Goal: Task Accomplishment & Management: Use online tool/utility

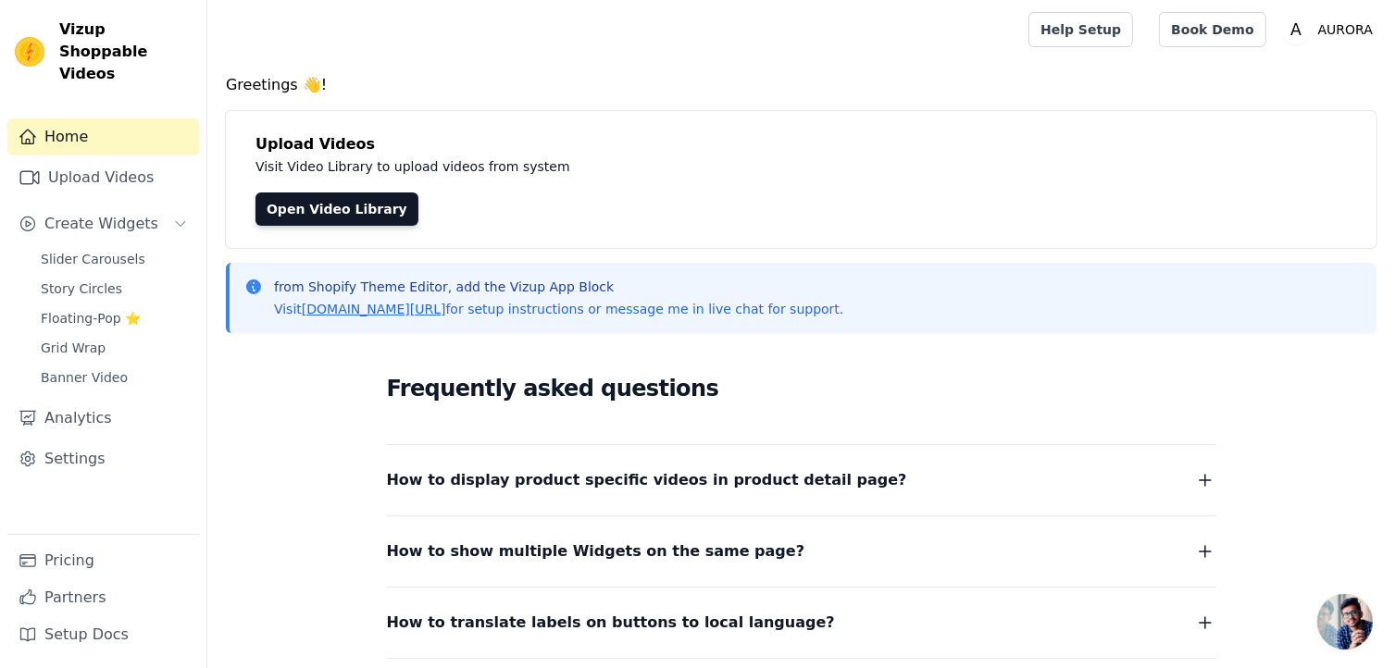
scroll to position [2, 0]
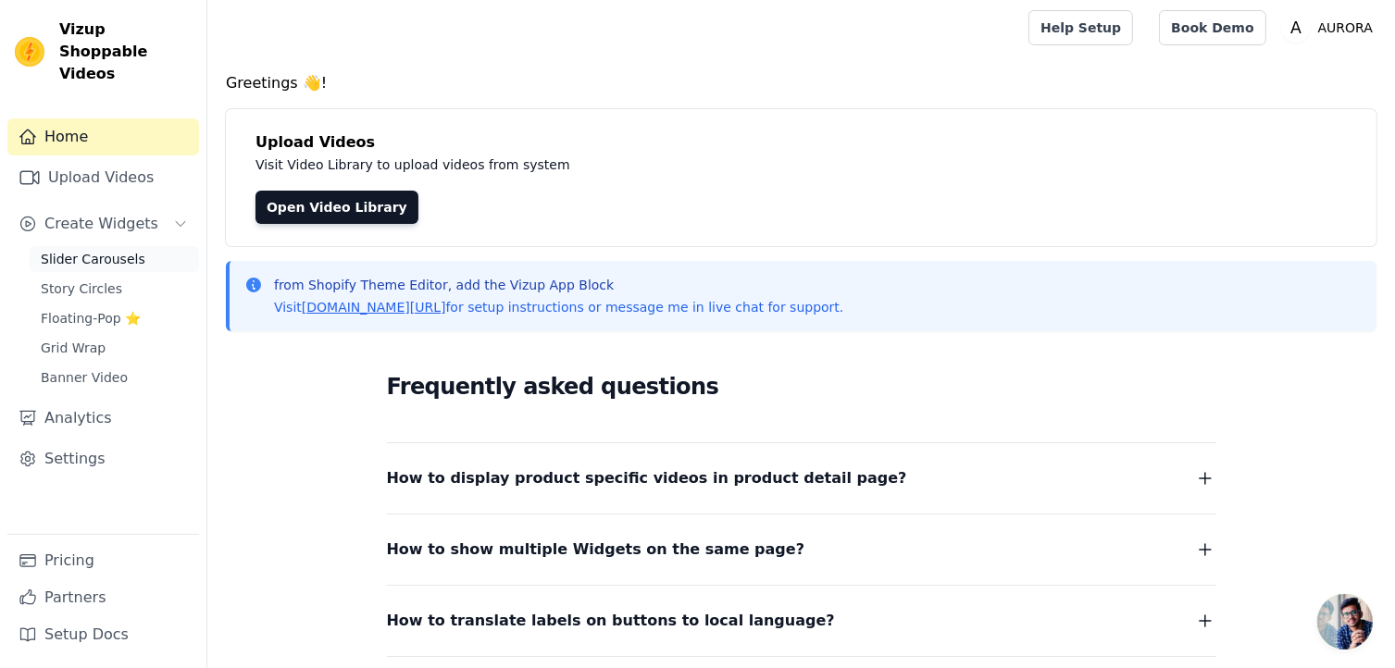
click at [155, 246] on link "Slider Carousels" at bounding box center [114, 259] width 169 height 26
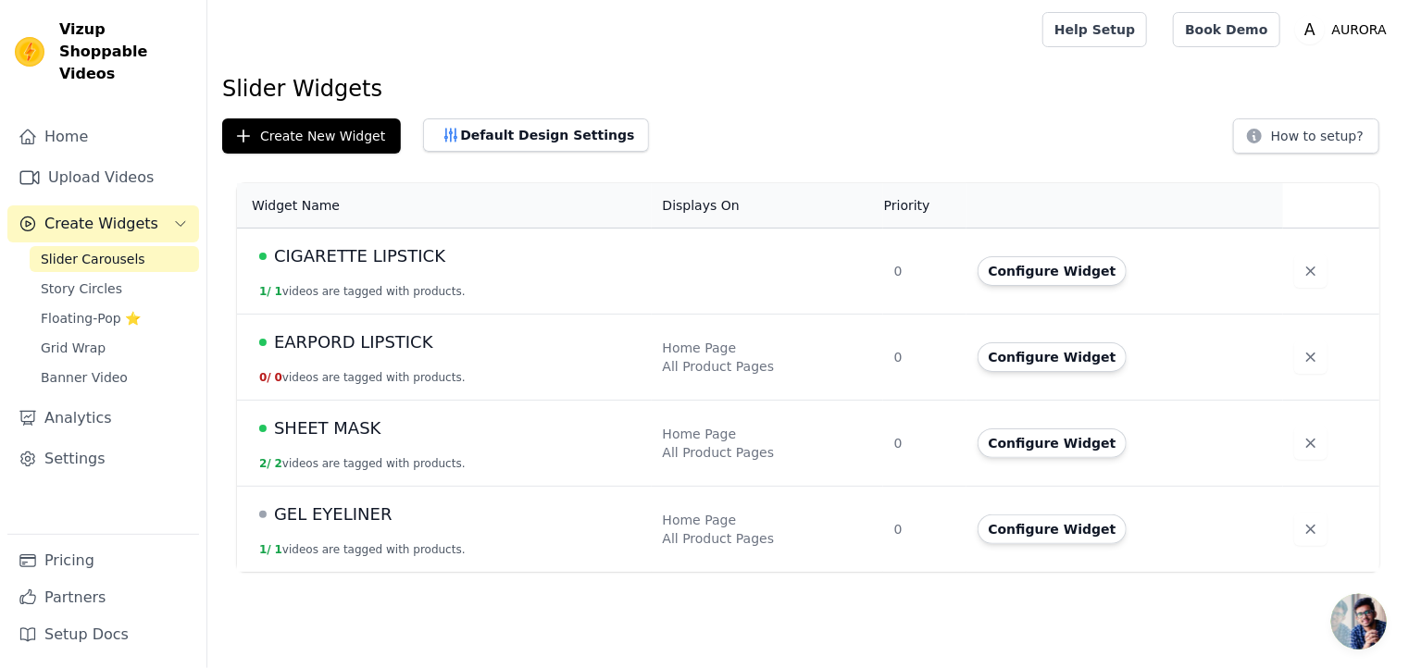
click at [400, 445] on td "SHEET MASK 2 / 2 videos are tagged with products." at bounding box center [444, 444] width 415 height 86
click at [1029, 436] on button "Configure Widget" at bounding box center [1052, 444] width 150 height 30
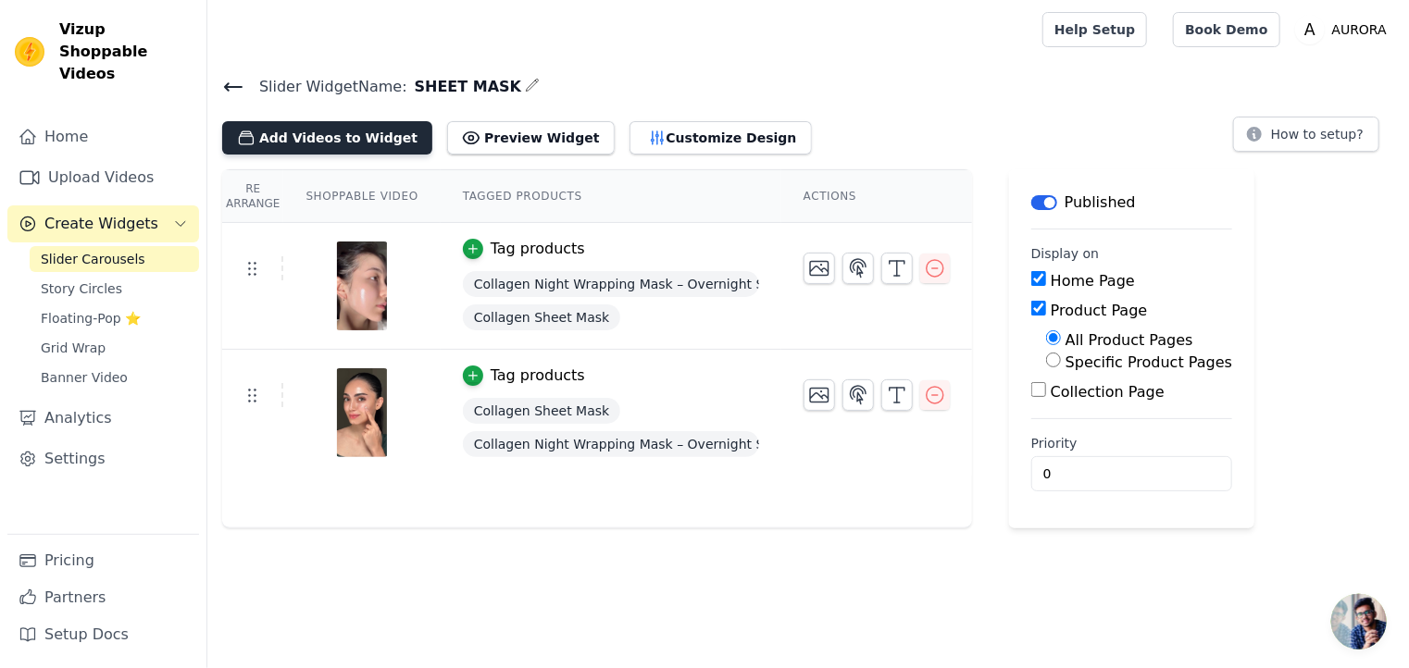
click at [348, 140] on button "Add Videos to Widget" at bounding box center [327, 137] width 210 height 33
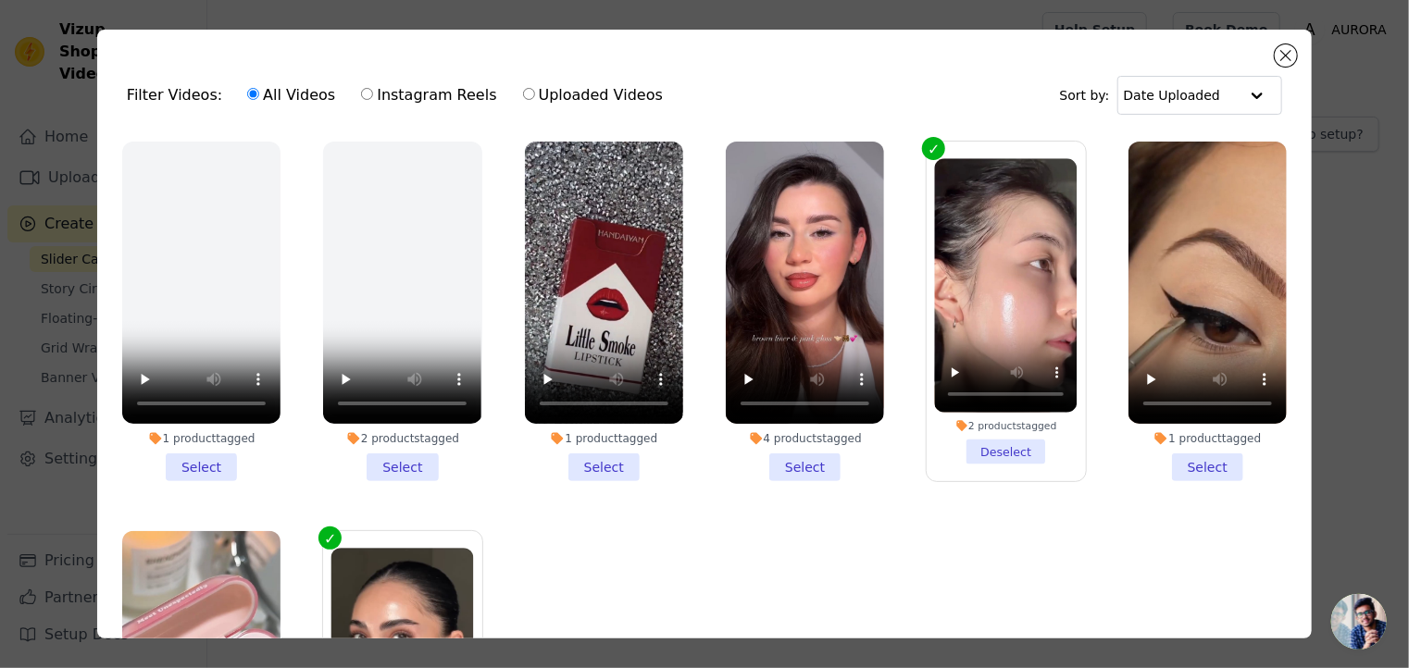
click at [798, 457] on li "4 products tagged Select" at bounding box center [805, 312] width 158 height 340
click at [0, 0] on input "4 products tagged Select" at bounding box center [0, 0] width 0 height 0
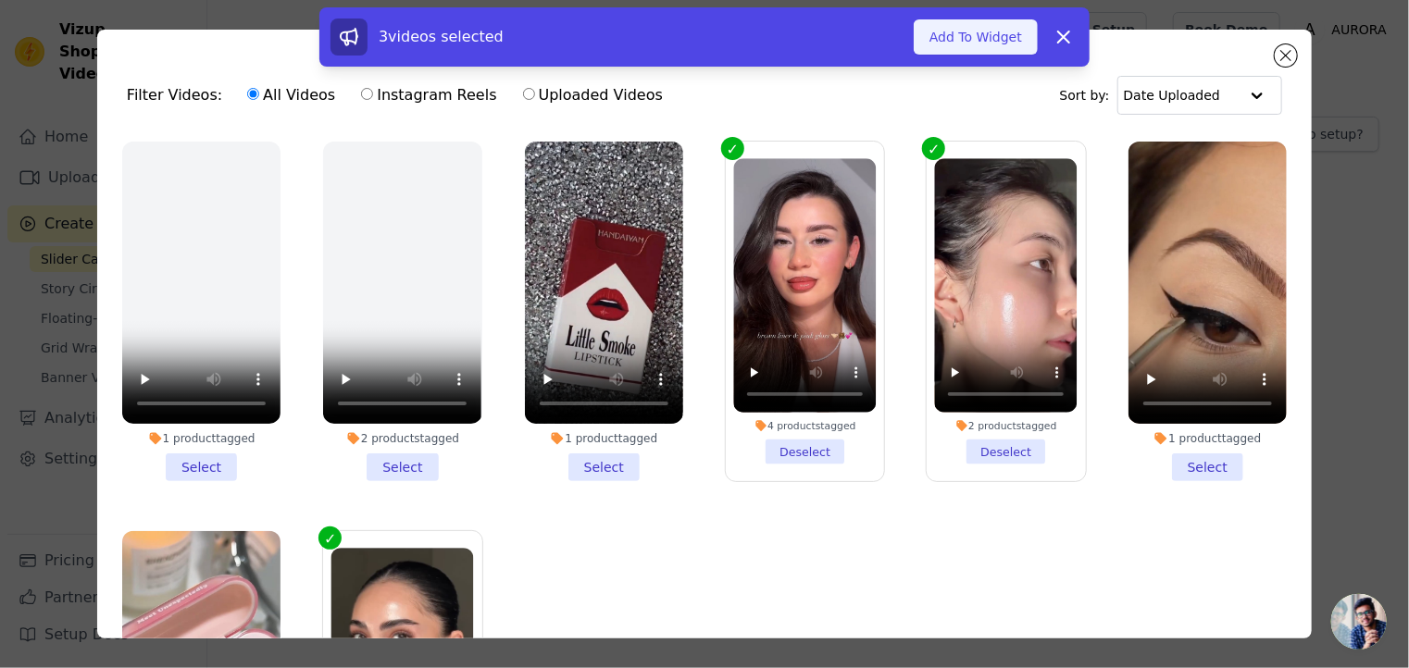
click at [954, 42] on button "Add To Widget" at bounding box center [975, 36] width 124 height 35
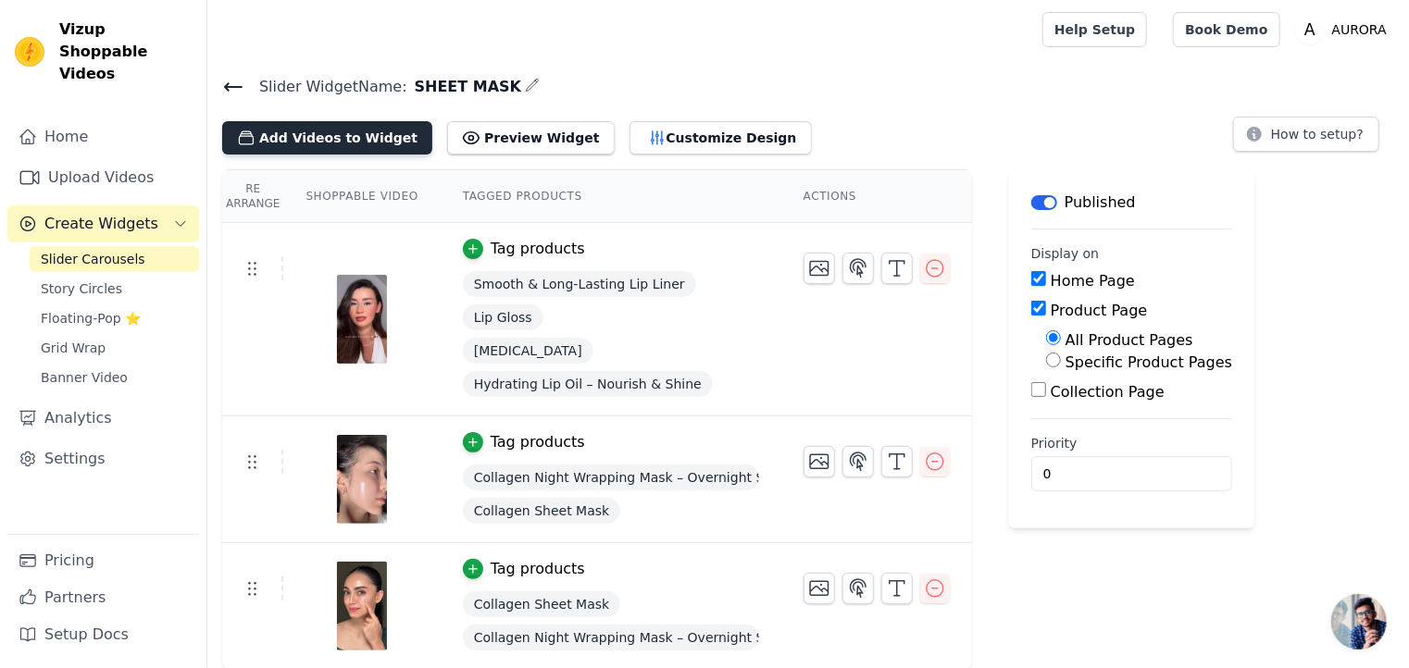
click at [339, 143] on button "Add Videos to Widget" at bounding box center [327, 137] width 210 height 33
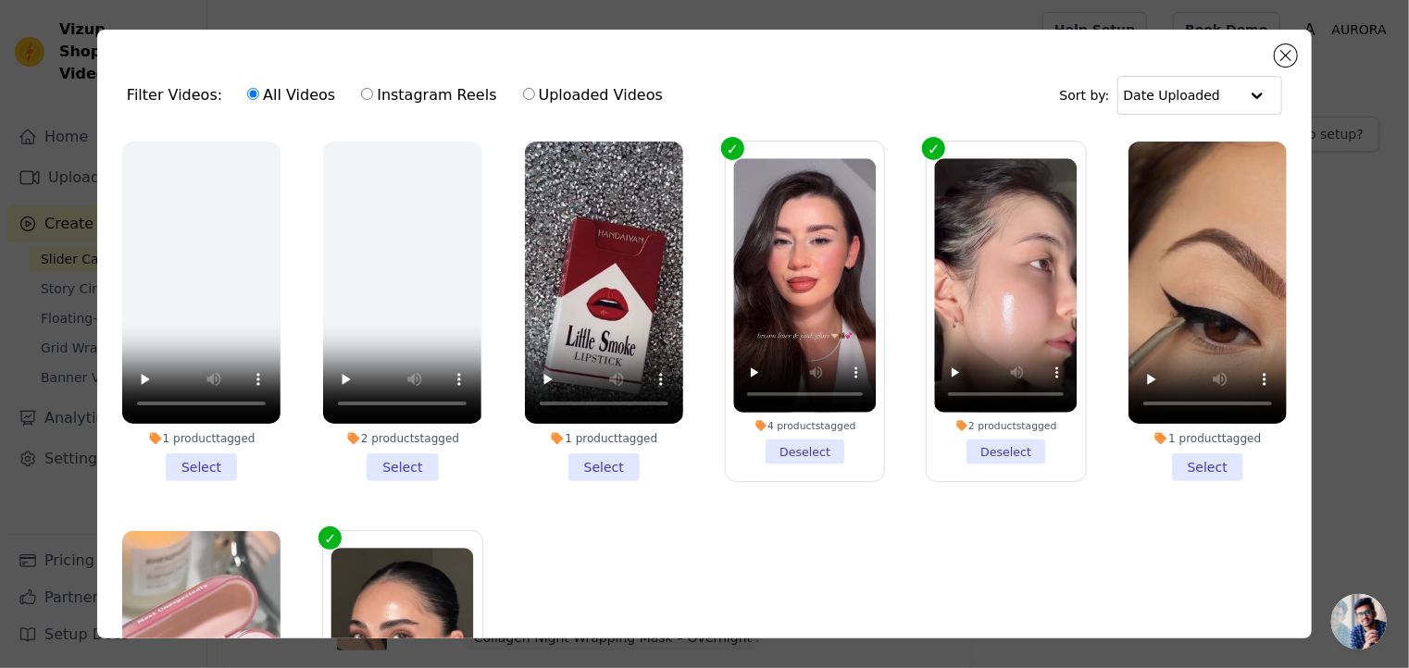
click at [1189, 454] on li "1 product tagged Select" at bounding box center [1207, 312] width 158 height 340
click at [0, 0] on input "1 product tagged Select" at bounding box center [0, 0] width 0 height 0
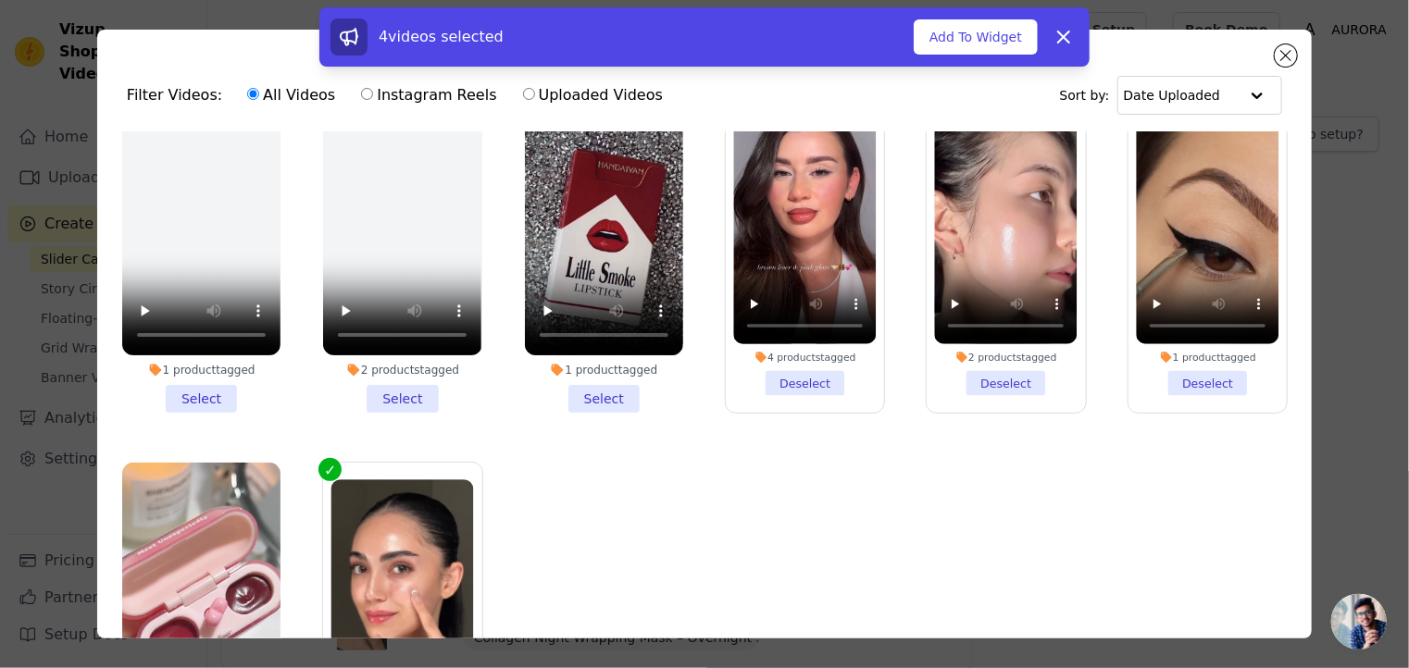
scroll to position [67, 0]
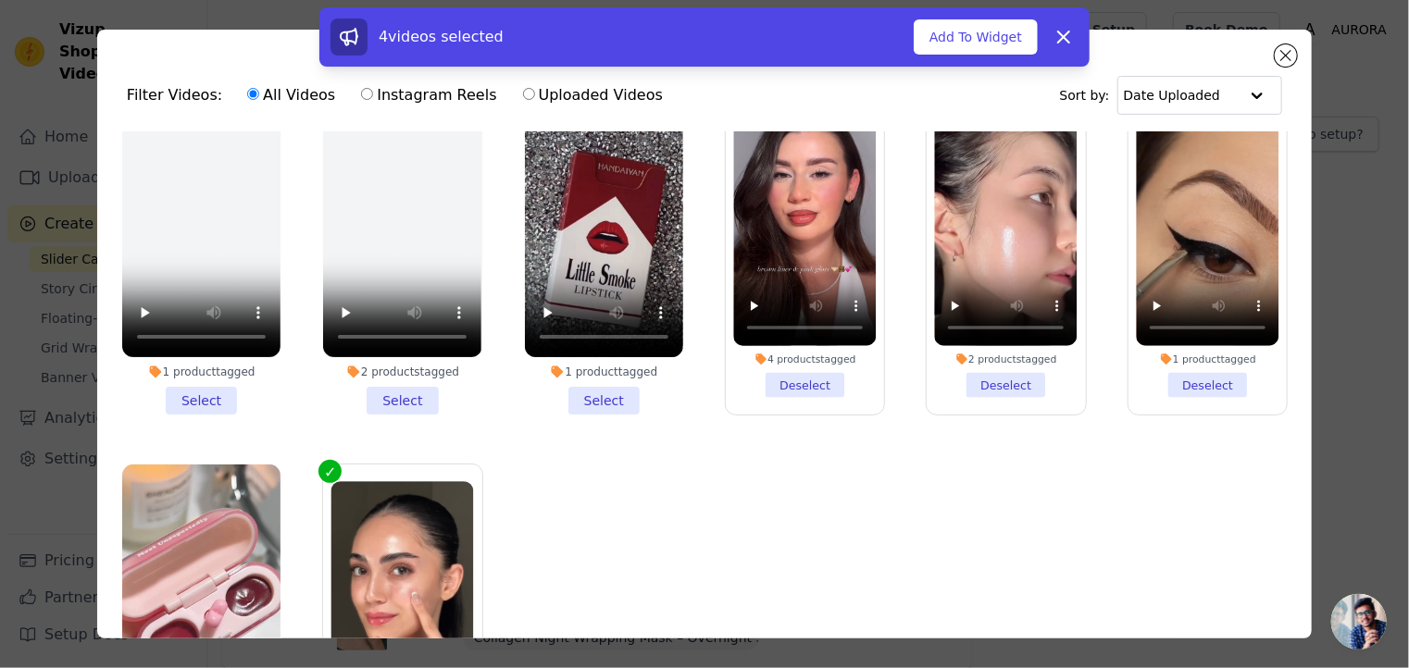
click at [592, 389] on li "1 product tagged Select" at bounding box center [604, 245] width 158 height 340
click at [0, 0] on input "1 product tagged Select" at bounding box center [0, 0] width 0 height 0
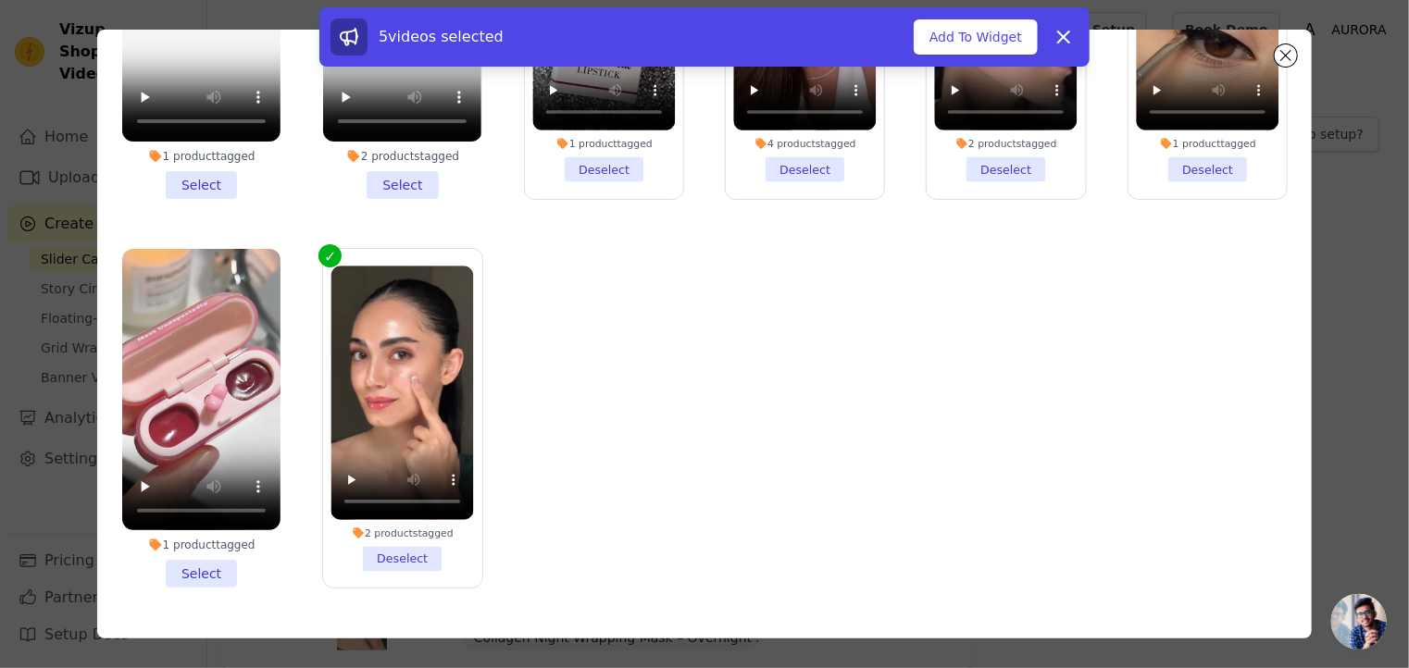
scroll to position [154, 0]
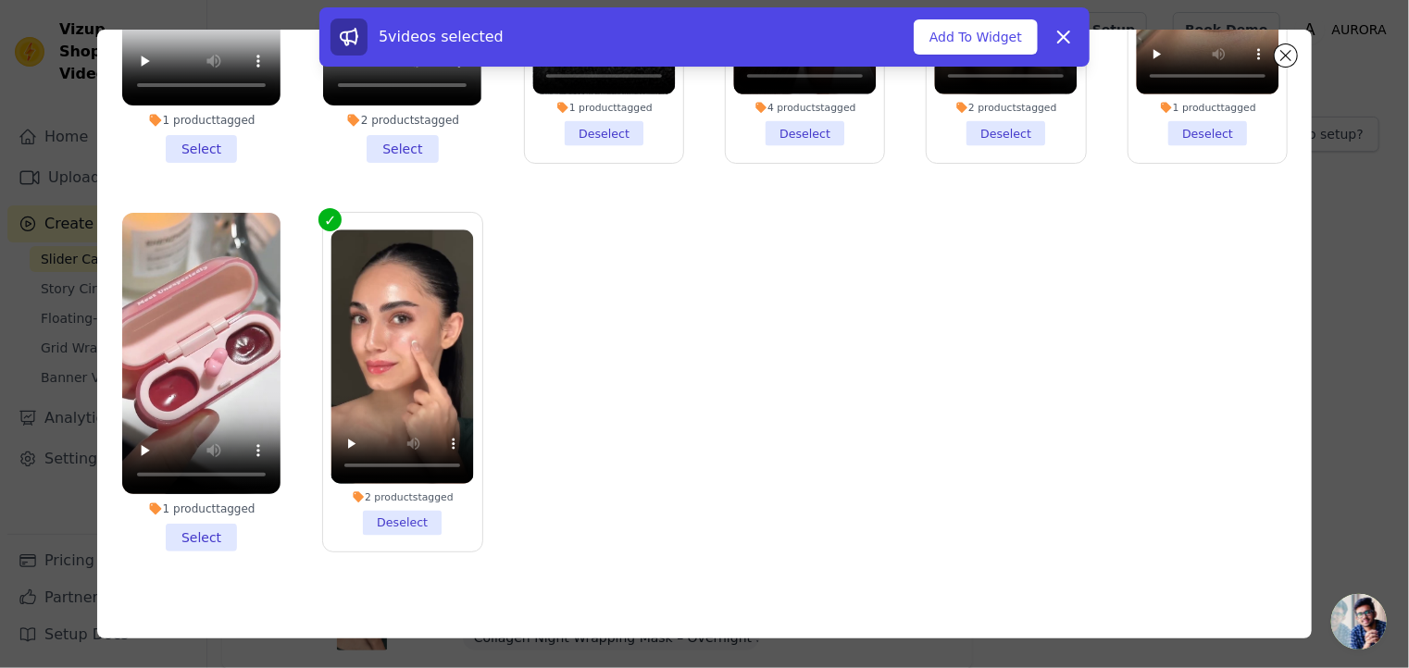
click at [197, 516] on li "1 product tagged Select" at bounding box center [201, 383] width 158 height 340
click at [0, 0] on input "1 product tagged Select" at bounding box center [0, 0] width 0 height 0
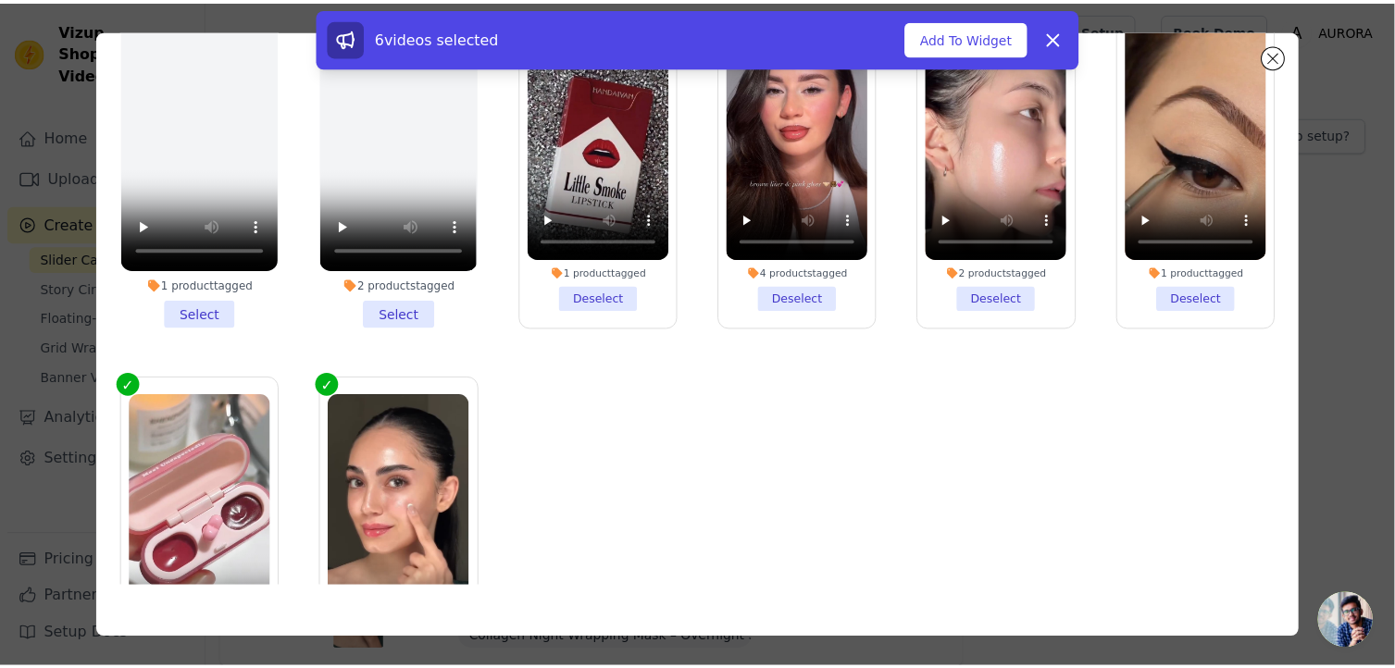
scroll to position [48, 0]
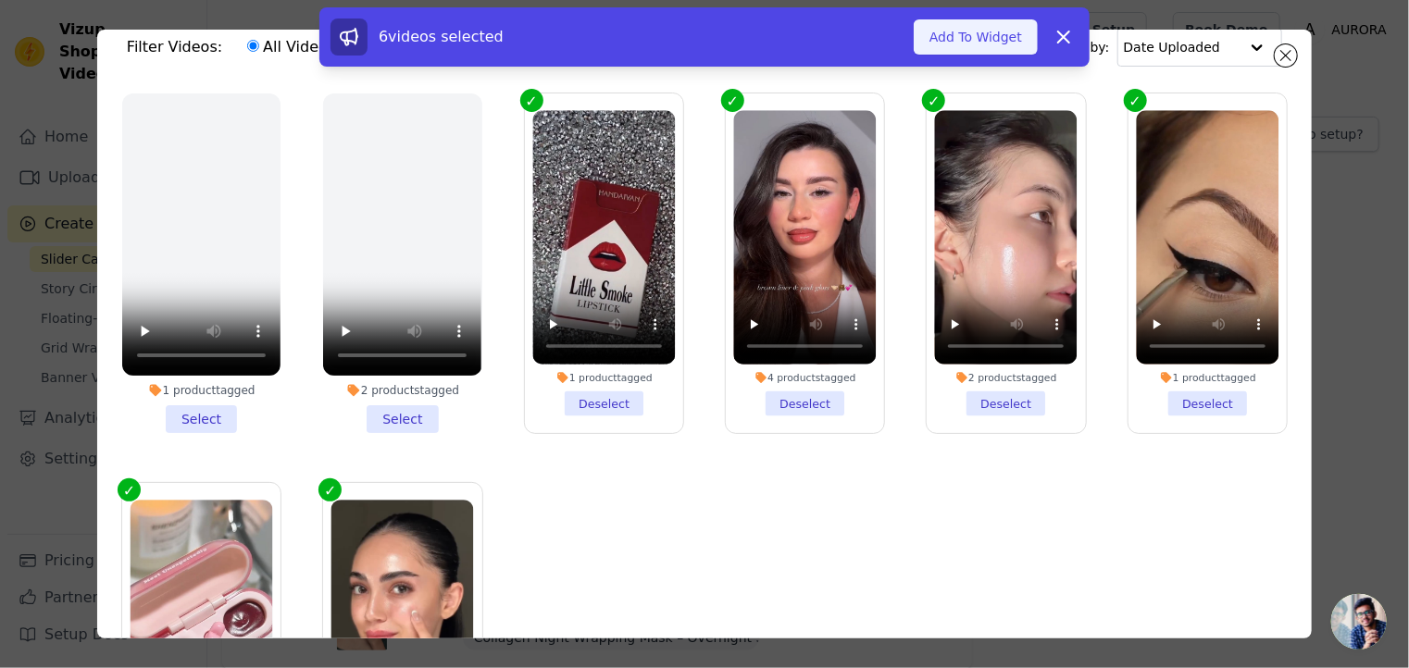
click at [973, 33] on button "Add To Widget" at bounding box center [975, 36] width 124 height 35
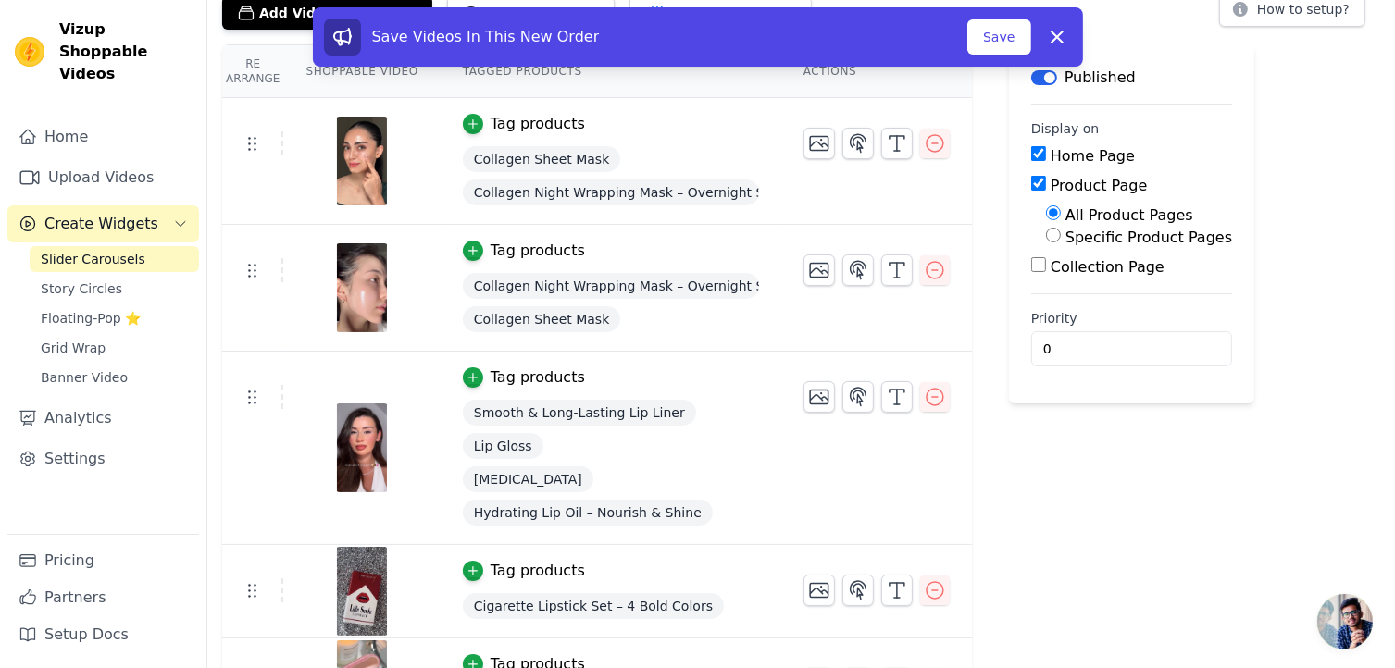
scroll to position [185, 0]
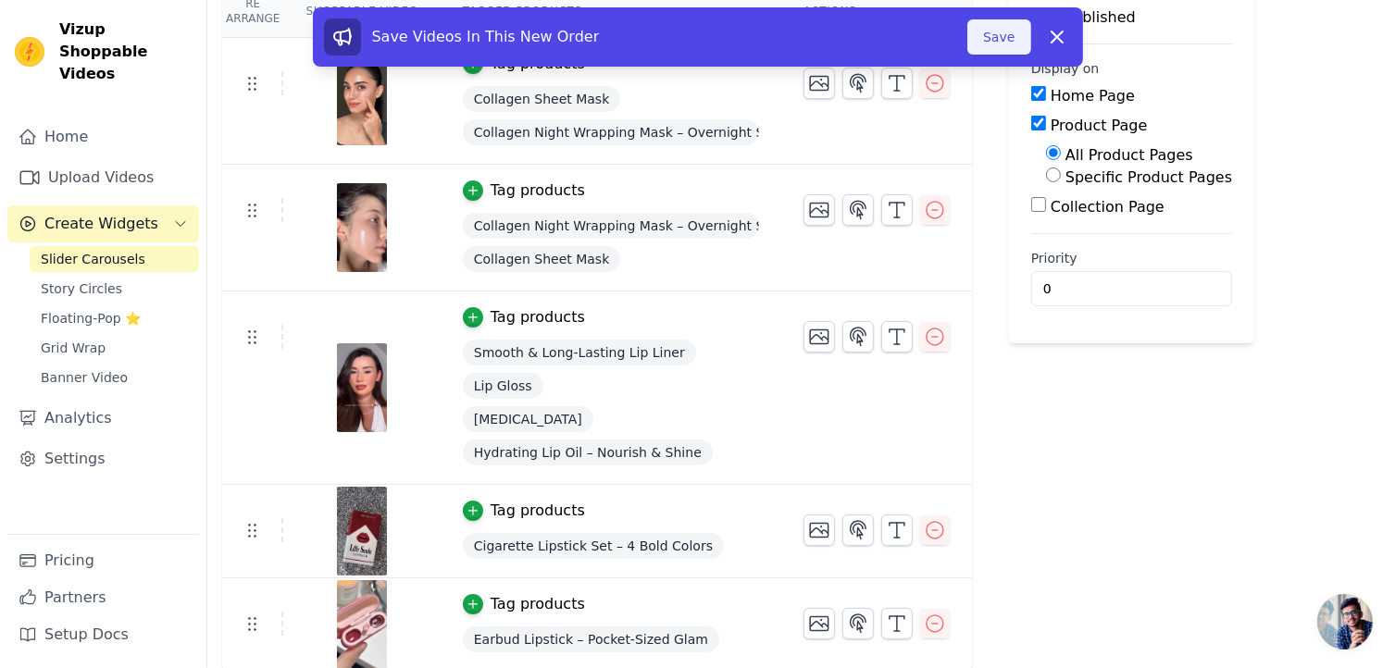
click at [1007, 39] on button "Save" at bounding box center [998, 36] width 63 height 35
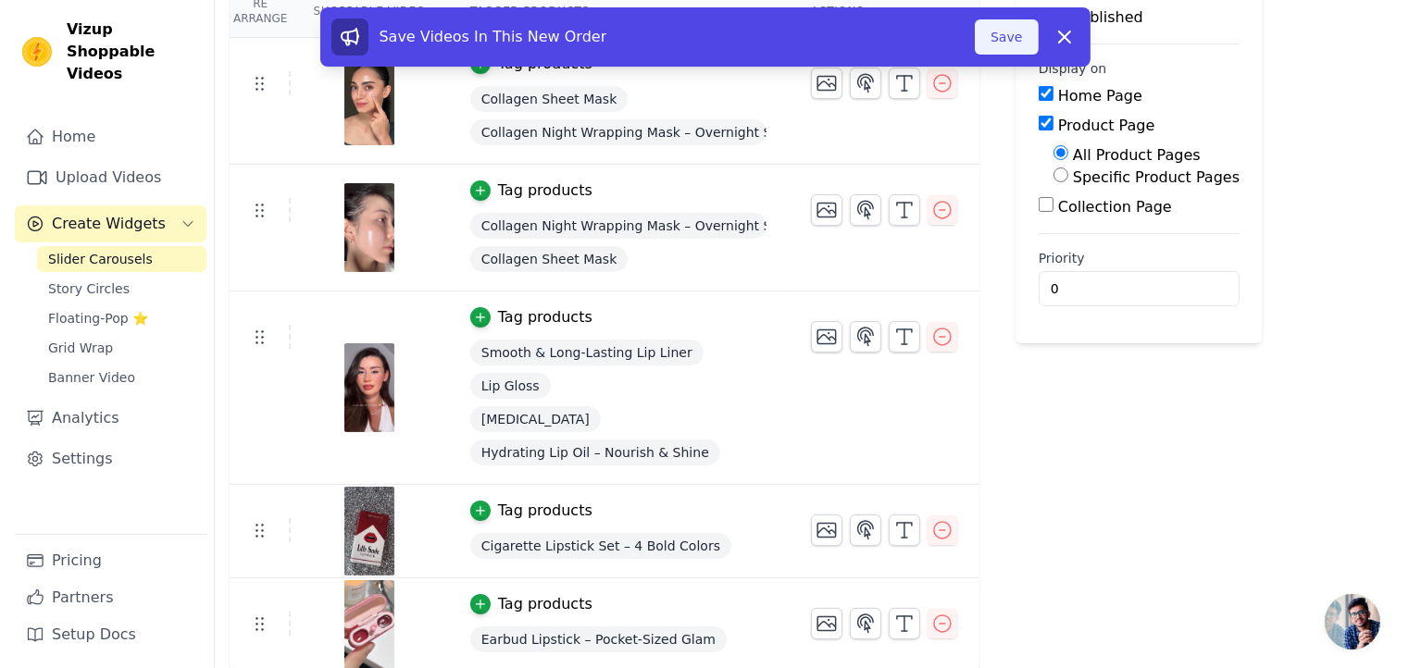
scroll to position [0, 0]
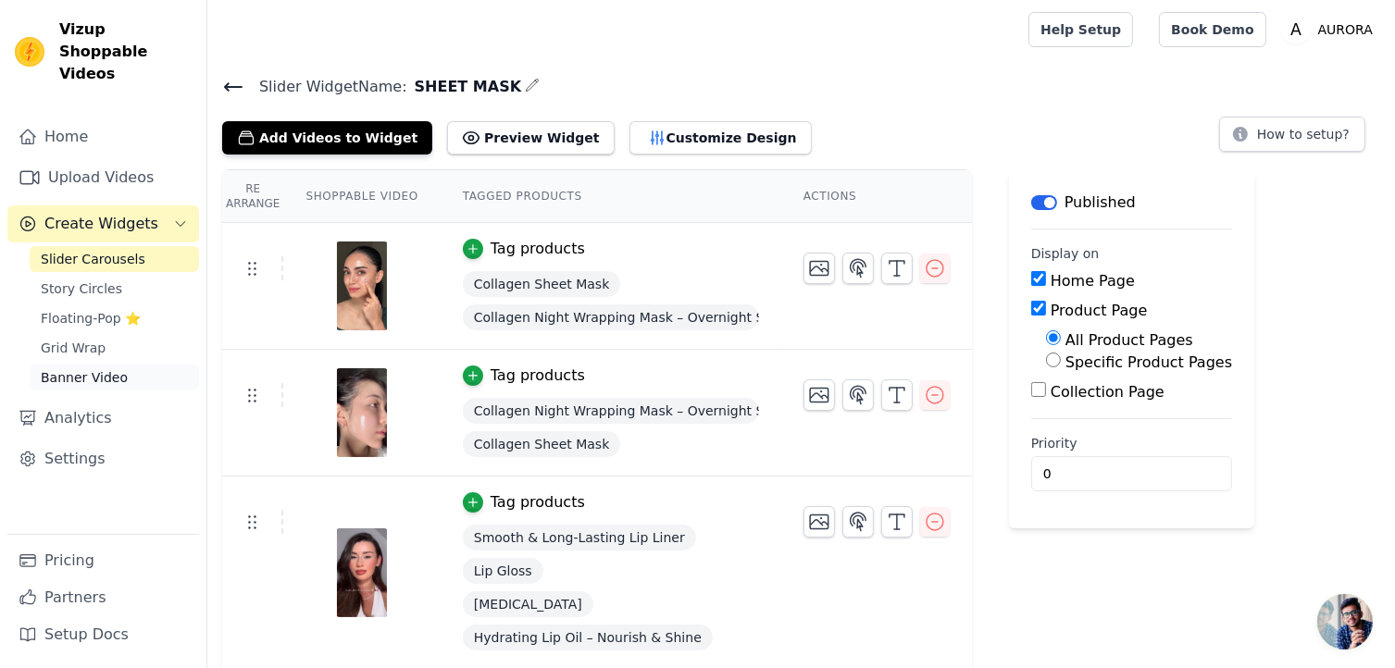
click at [115, 368] on span "Banner Video" at bounding box center [84, 377] width 87 height 19
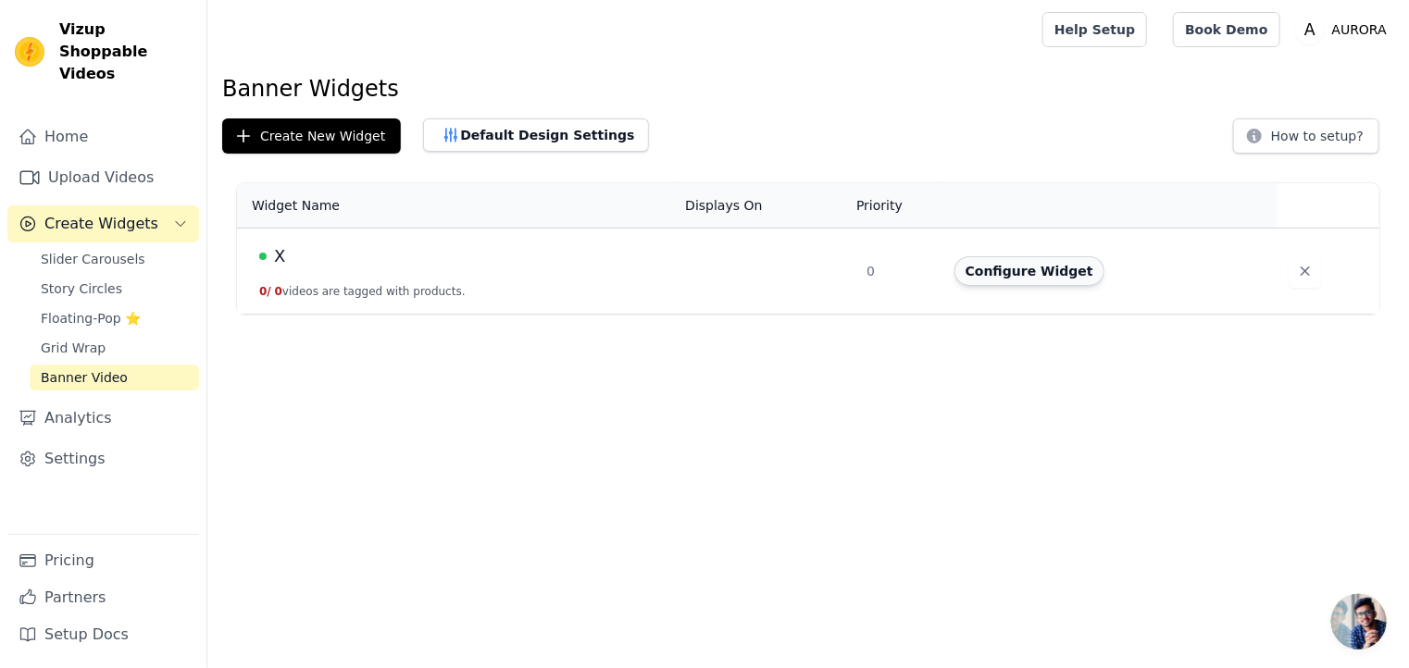
click at [985, 267] on button "Configure Widget" at bounding box center [1029, 271] width 150 height 30
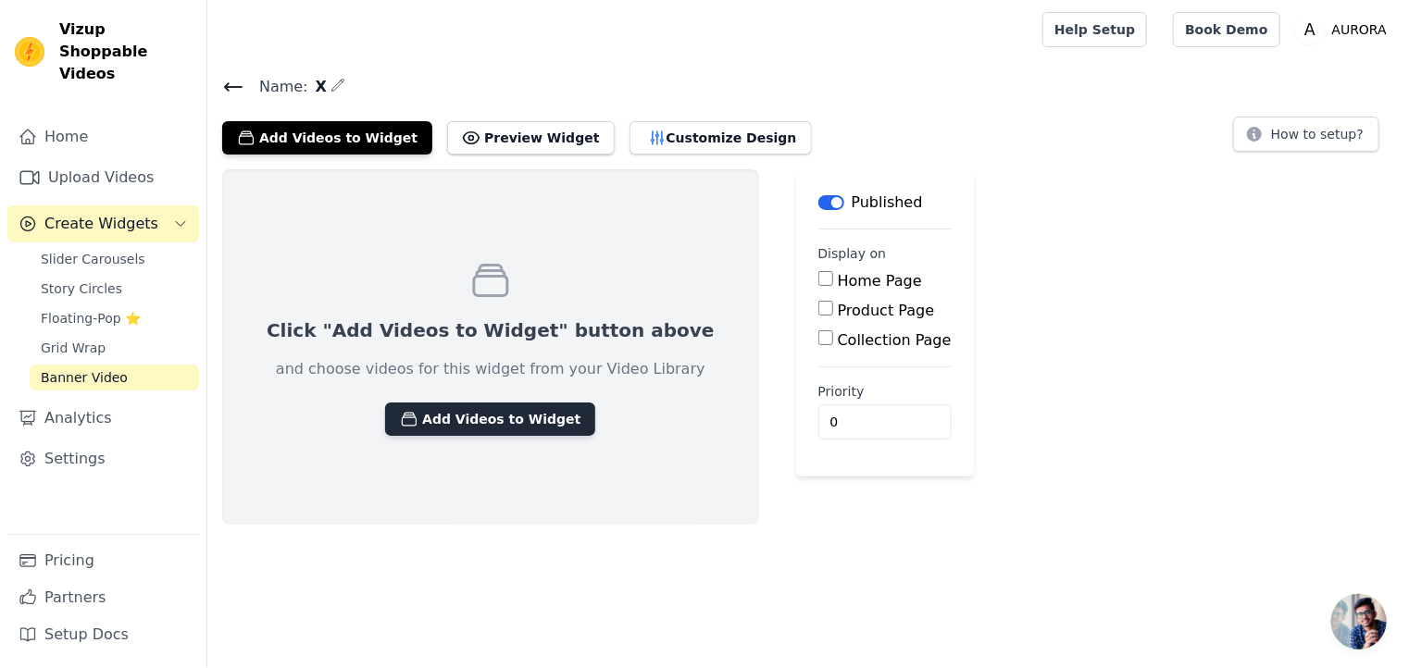
click at [455, 419] on button "Add Videos to Widget" at bounding box center [490, 419] width 210 height 33
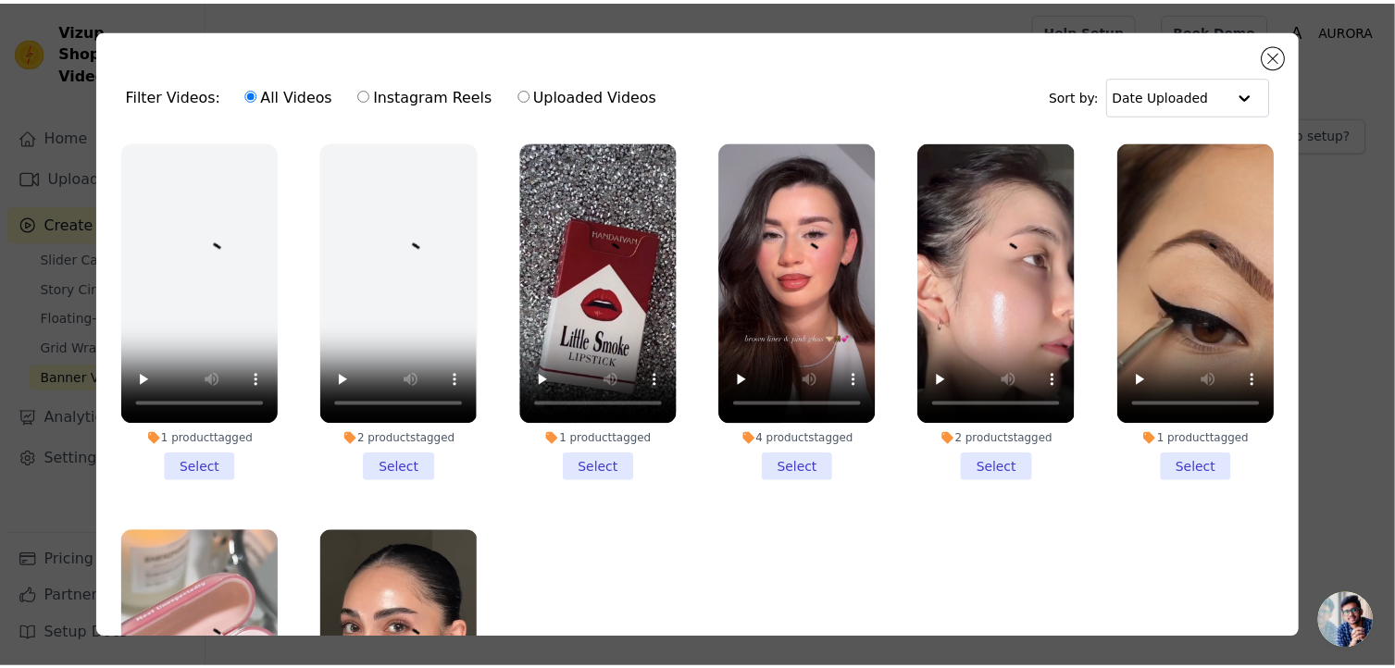
scroll to position [93, 0]
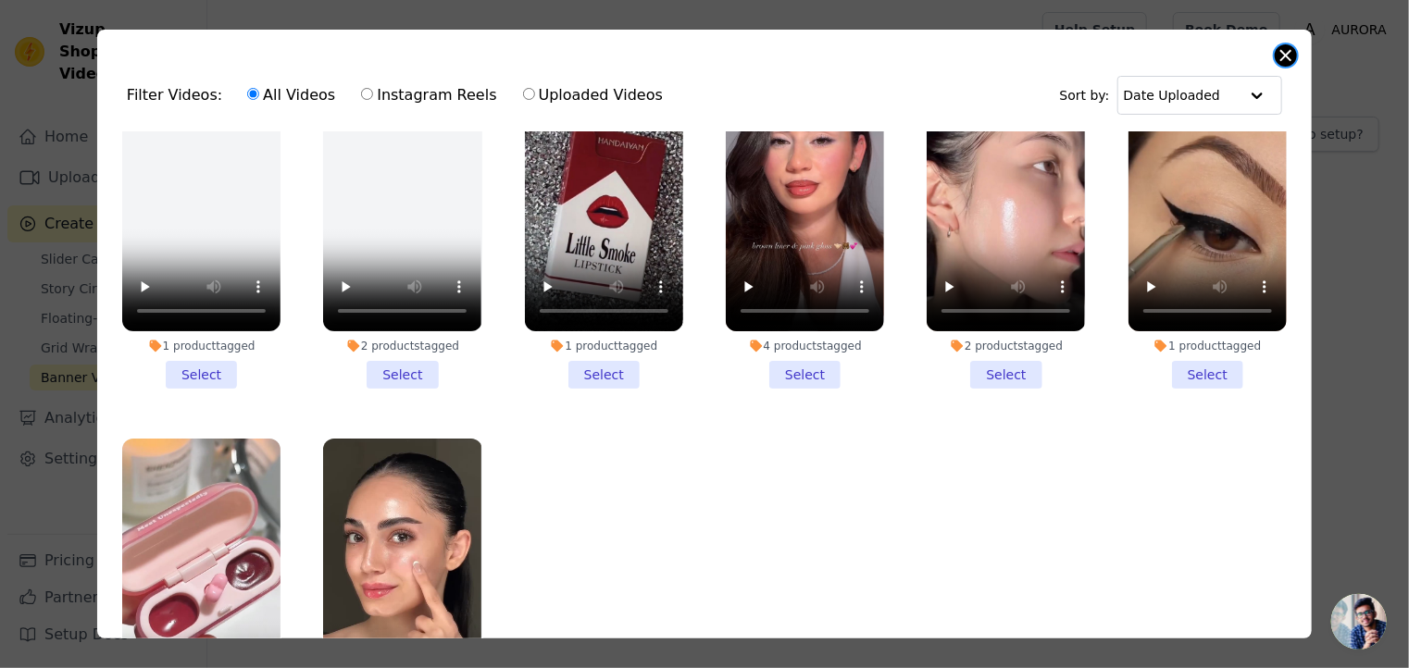
click at [1277, 48] on button "Close modal" at bounding box center [1285, 55] width 22 height 22
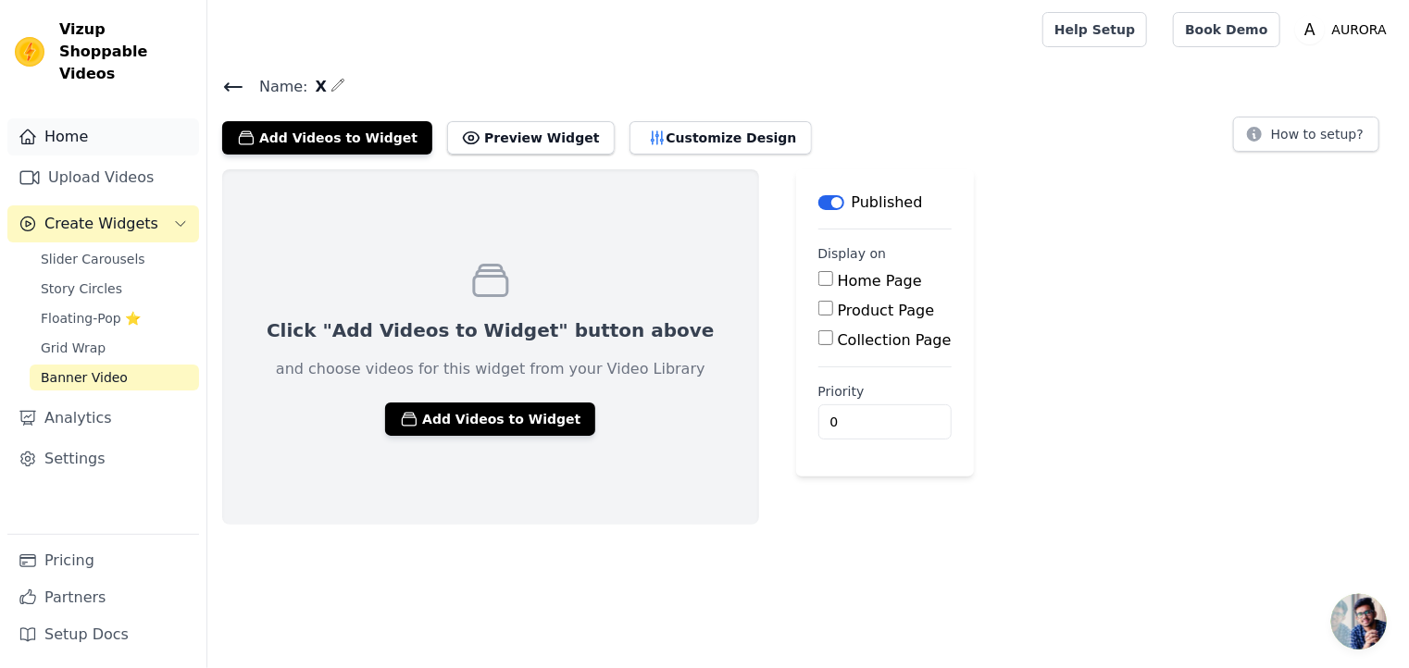
click at [130, 118] on link "Home" at bounding box center [103, 136] width 192 height 37
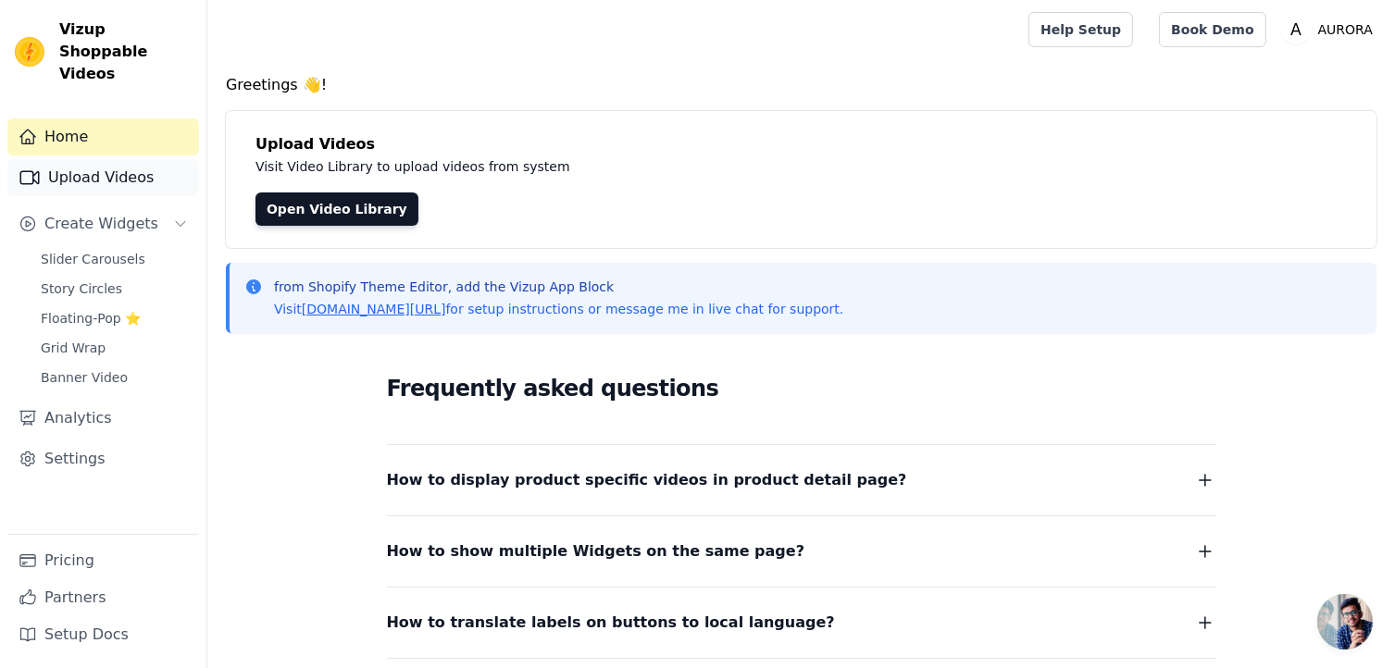
click at [128, 163] on link "Upload Videos" at bounding box center [103, 177] width 192 height 37
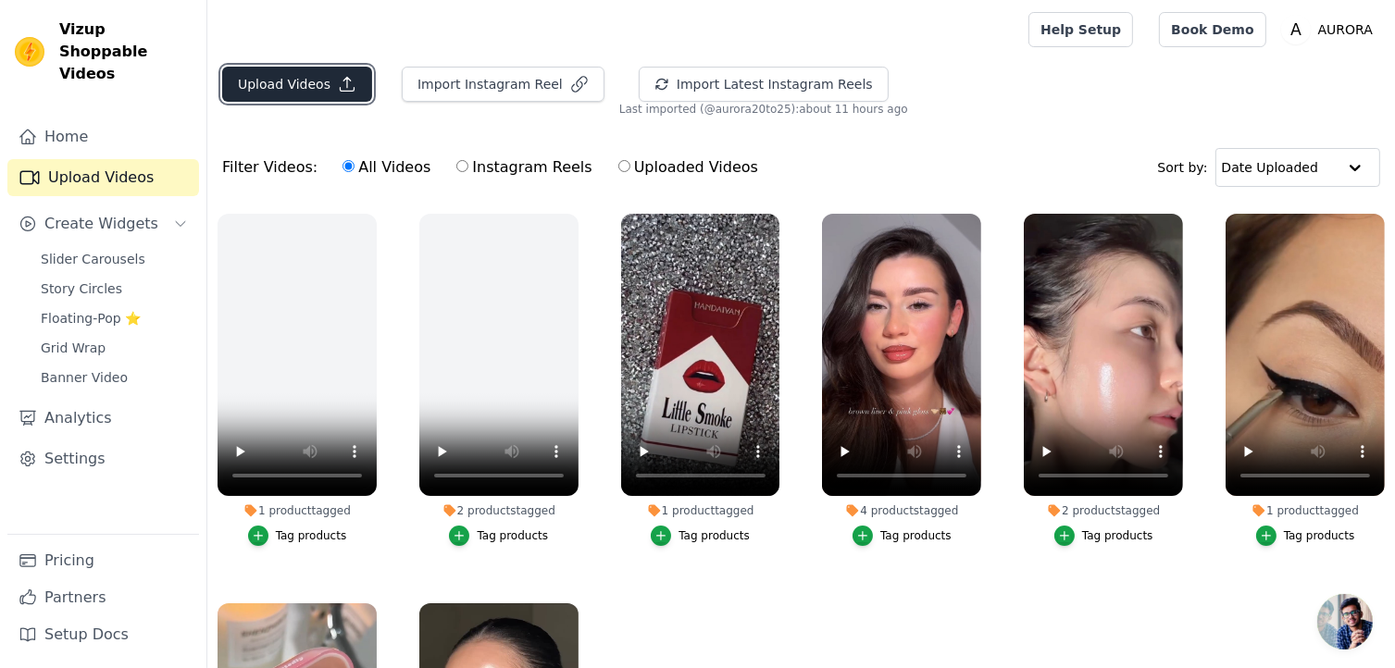
click at [290, 81] on button "Upload Videos" at bounding box center [297, 84] width 150 height 35
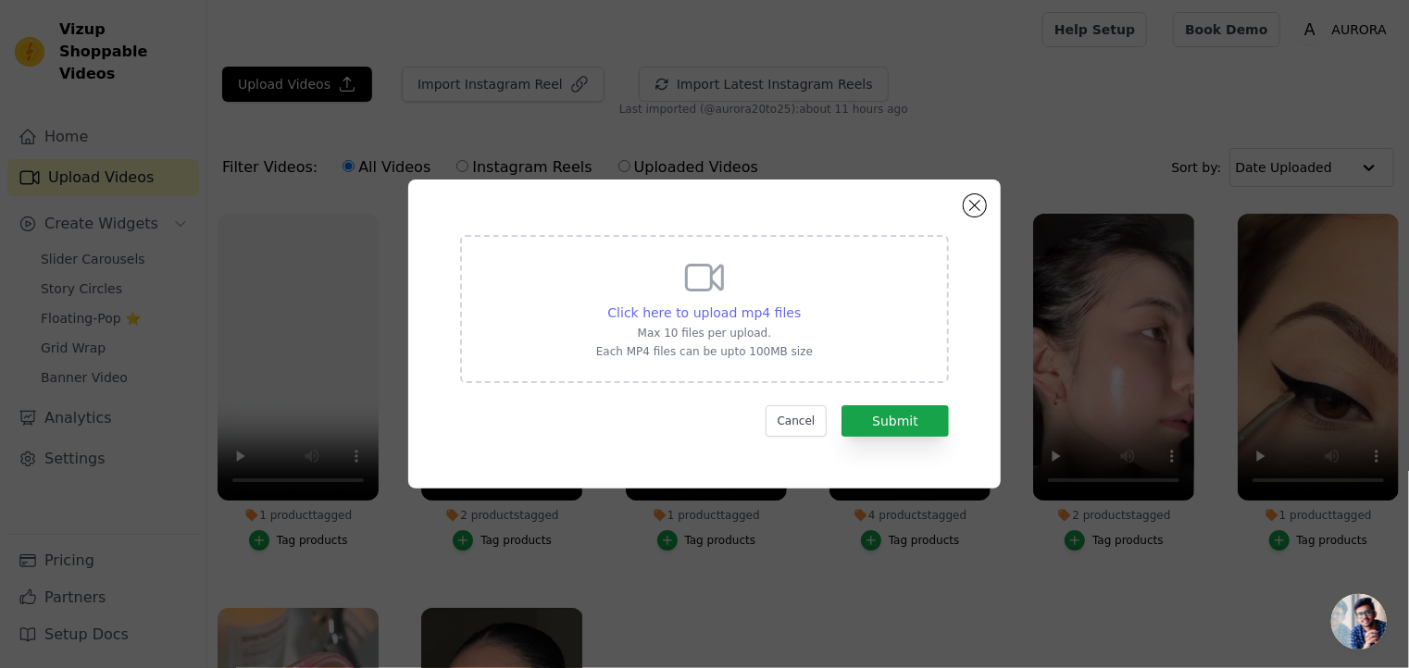
click at [666, 311] on span "Click here to upload mp4 files" at bounding box center [704, 312] width 193 height 15
click at [800, 304] on input "Click here to upload mp4 files Max 10 files per upload. Each MP4 files can be u…" at bounding box center [800, 303] width 1 height 1
type input "C:\fakepath\3763033-uhd_3840_2160_25fps.mp4"
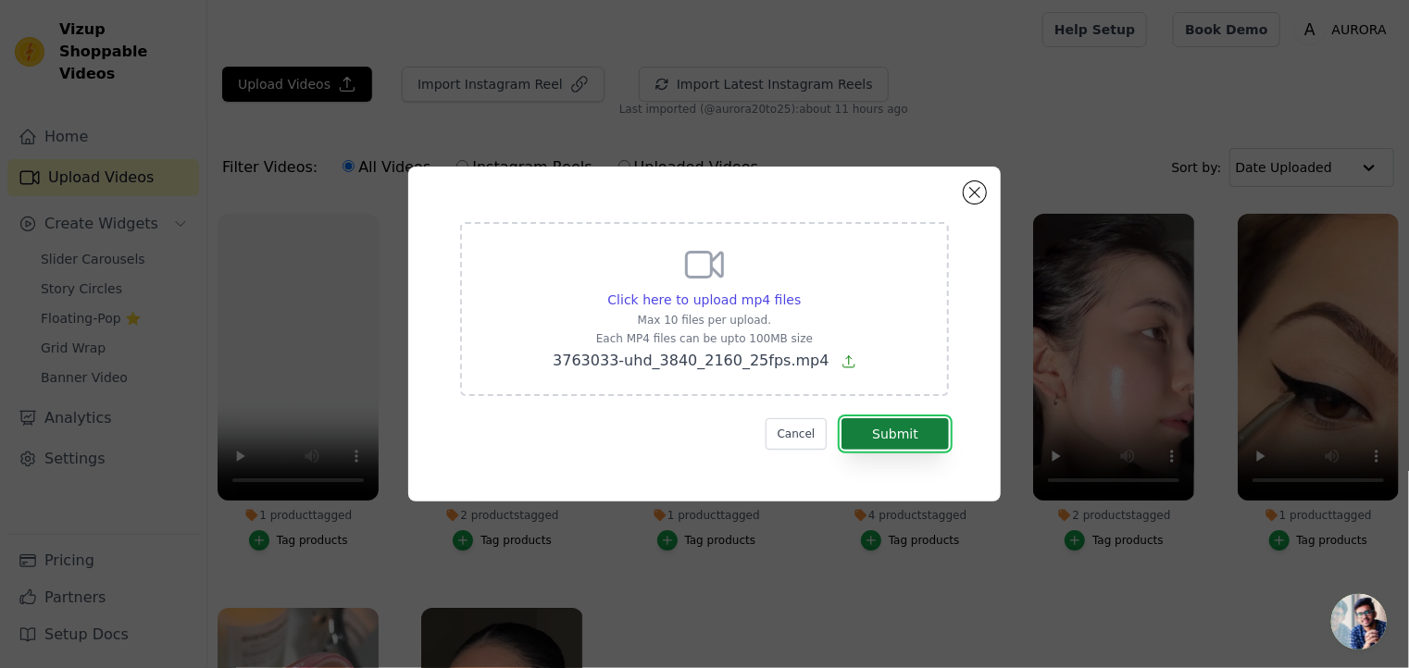
click at [888, 422] on button "Submit" at bounding box center [894, 433] width 107 height 31
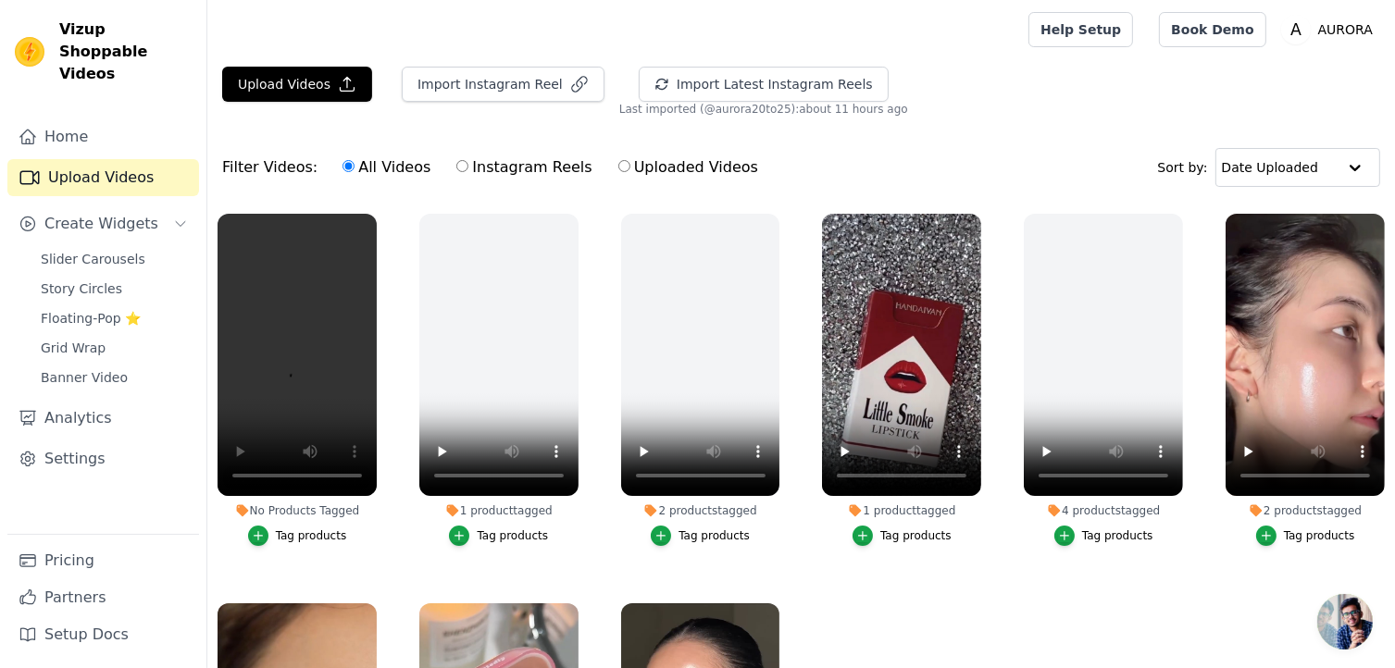
click at [435, 138] on div "Filter Videos: All Videos Instagram Reels Uploaded Videos Sort by: Date Uploaded" at bounding box center [800, 167] width 1187 height 72
click at [124, 365] on link "Banner Video" at bounding box center [114, 378] width 169 height 26
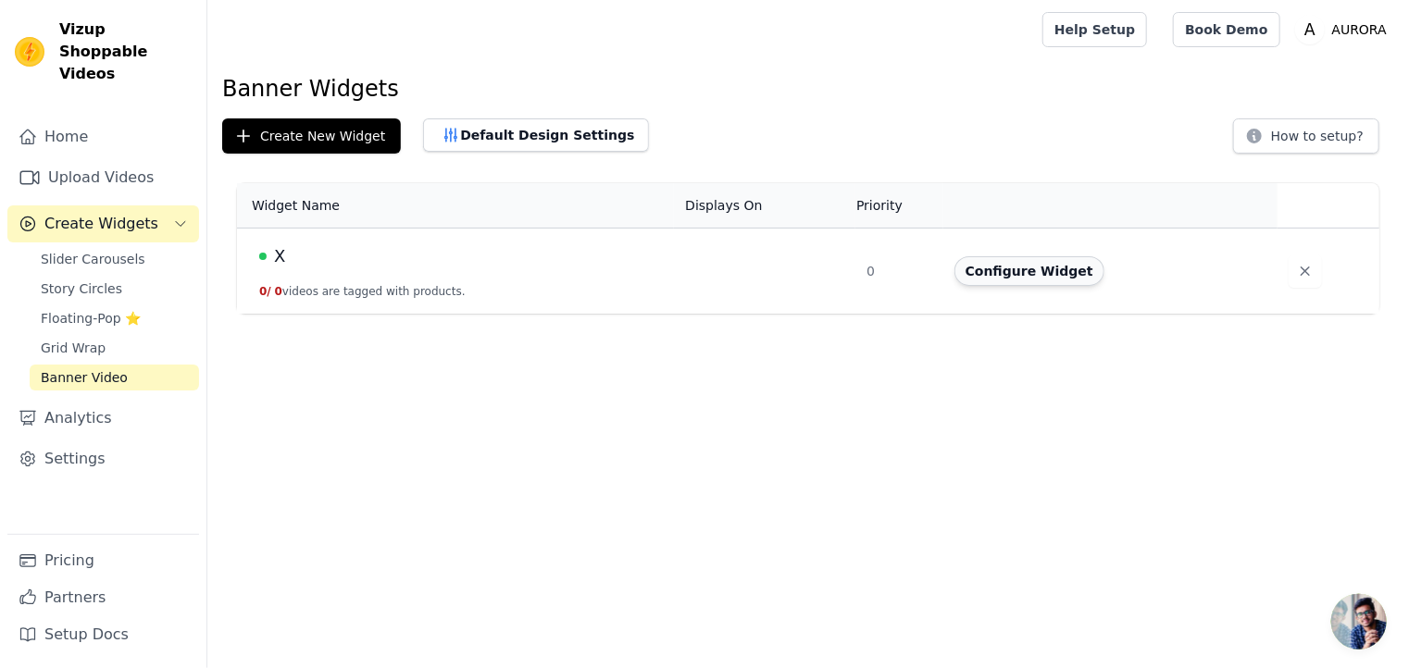
click at [995, 271] on button "Configure Widget" at bounding box center [1029, 271] width 150 height 30
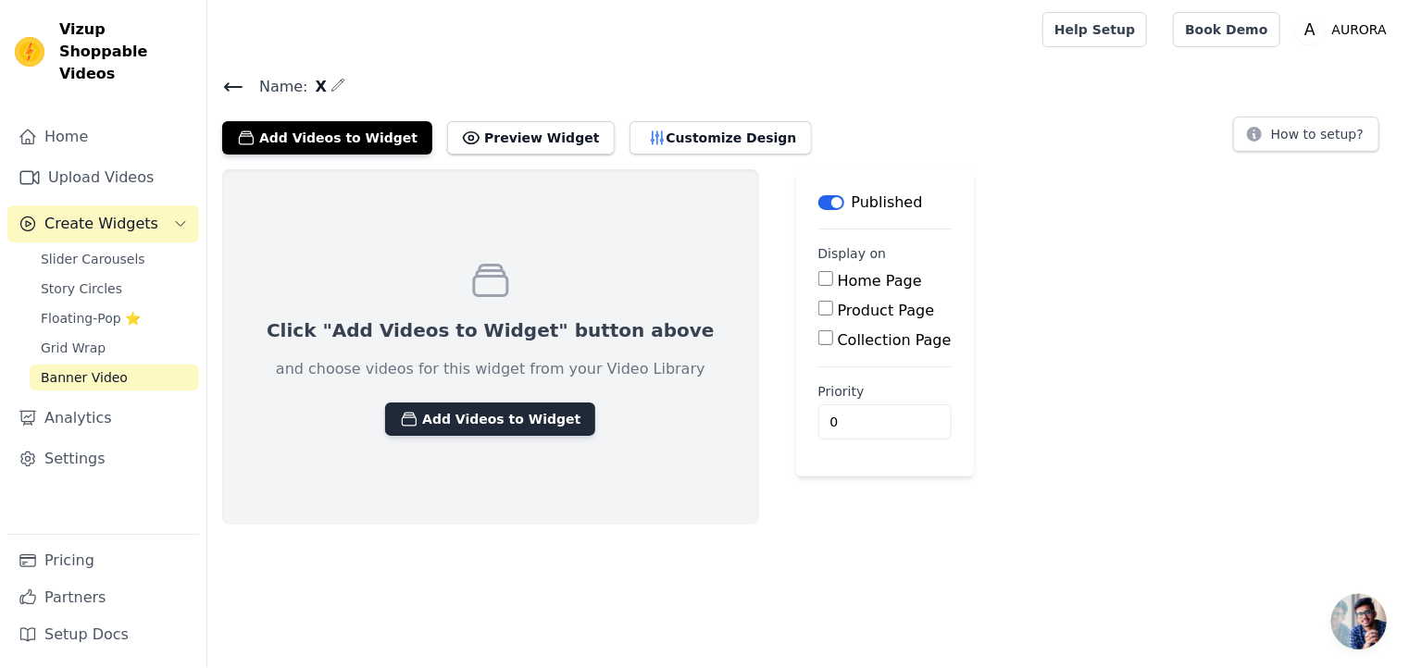
click at [447, 412] on button "Add Videos to Widget" at bounding box center [490, 419] width 210 height 33
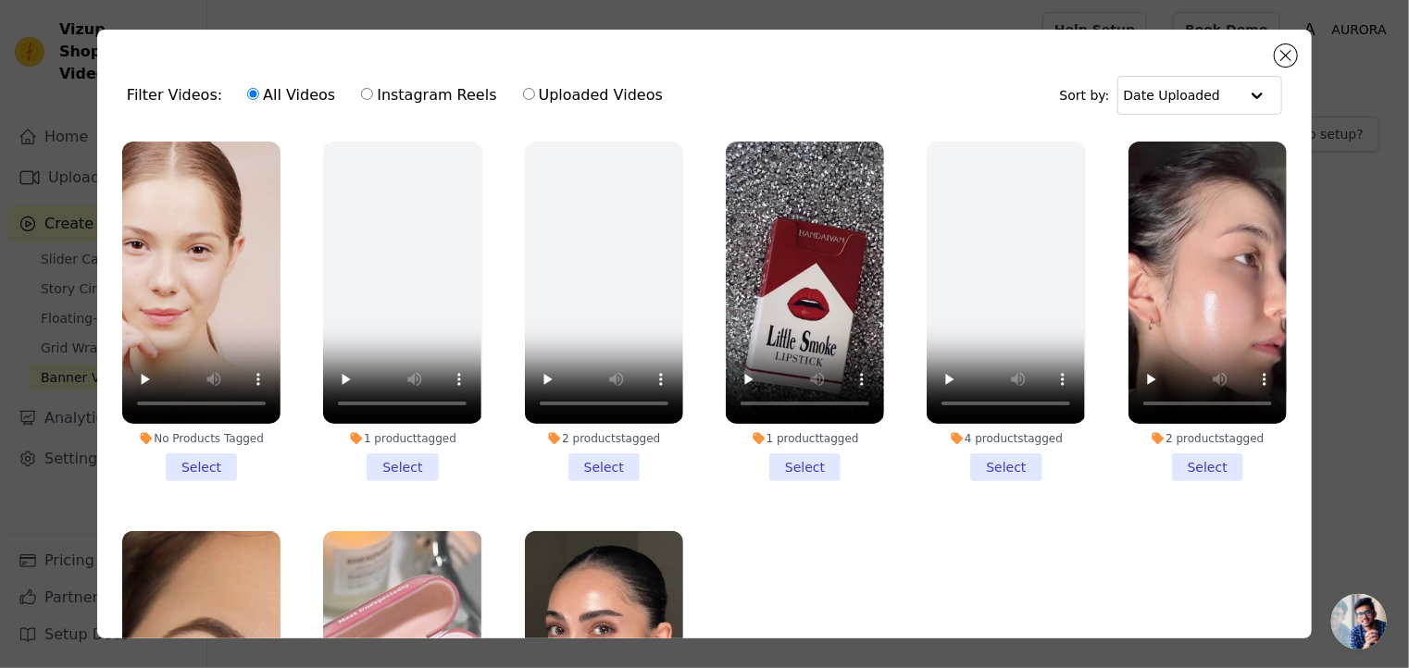
click at [200, 455] on li "No Products Tagged Select" at bounding box center [201, 312] width 158 height 340
click at [0, 0] on input "No Products Tagged Select" at bounding box center [0, 0] width 0 height 0
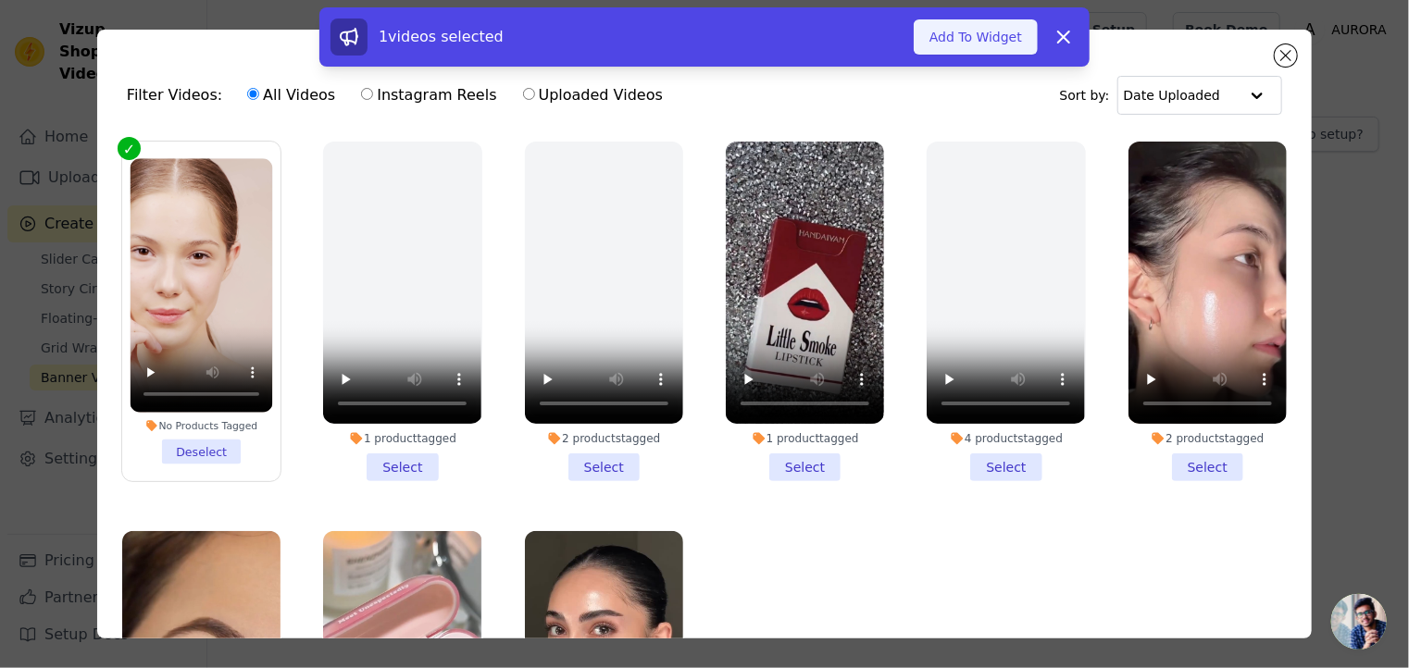
click at [967, 31] on button "Add To Widget" at bounding box center [975, 36] width 124 height 35
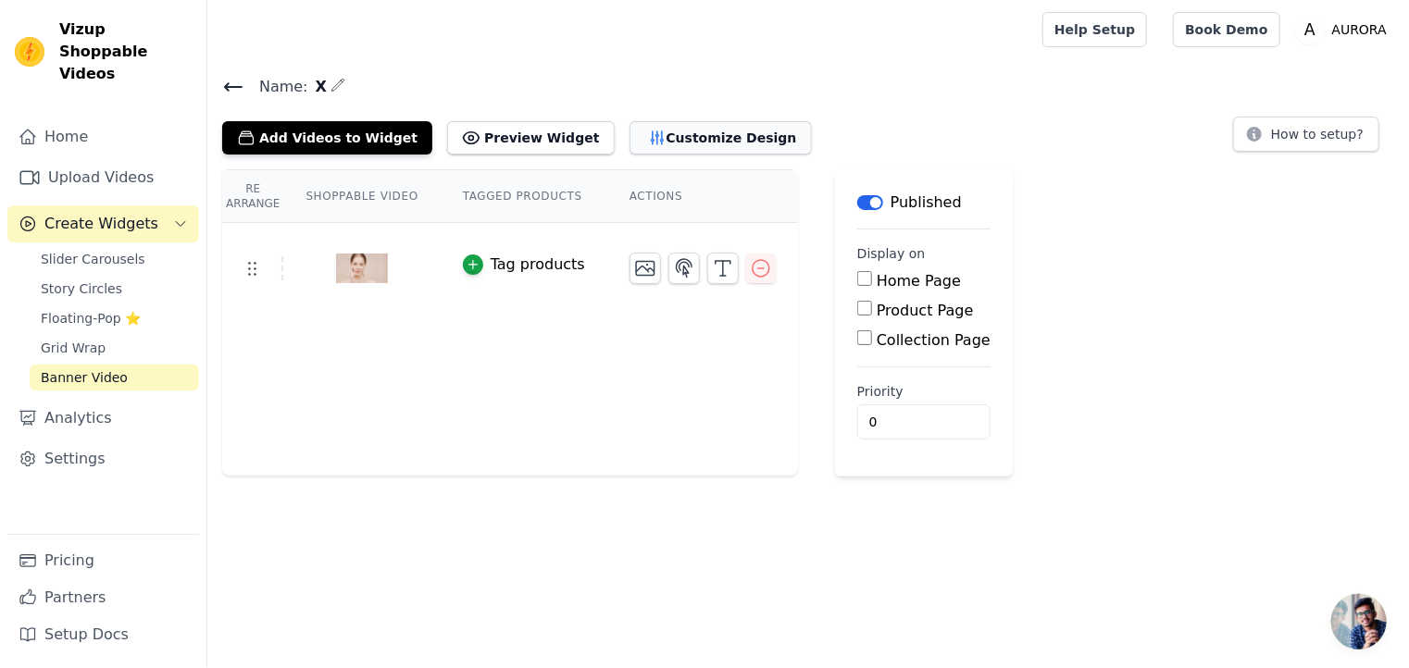
click at [646, 138] on button "Customize Design" at bounding box center [720, 137] width 182 height 33
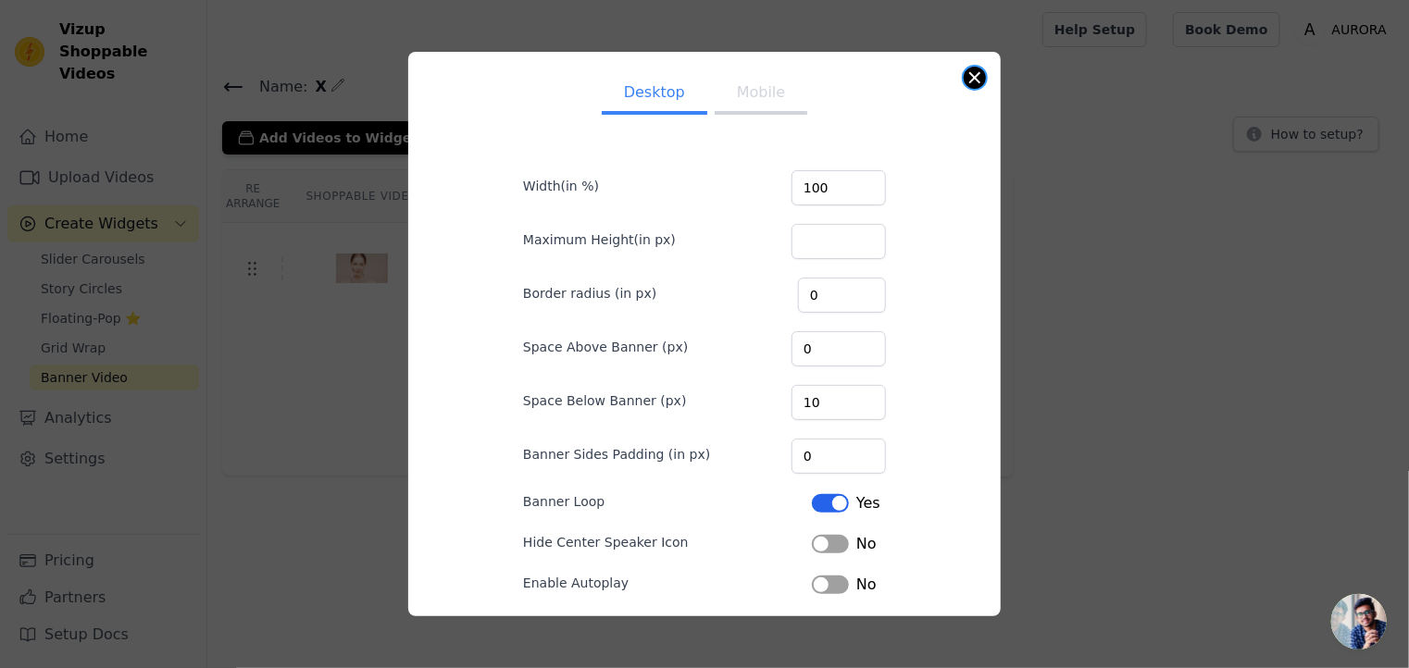
click at [983, 77] on button "Close modal" at bounding box center [974, 78] width 22 height 22
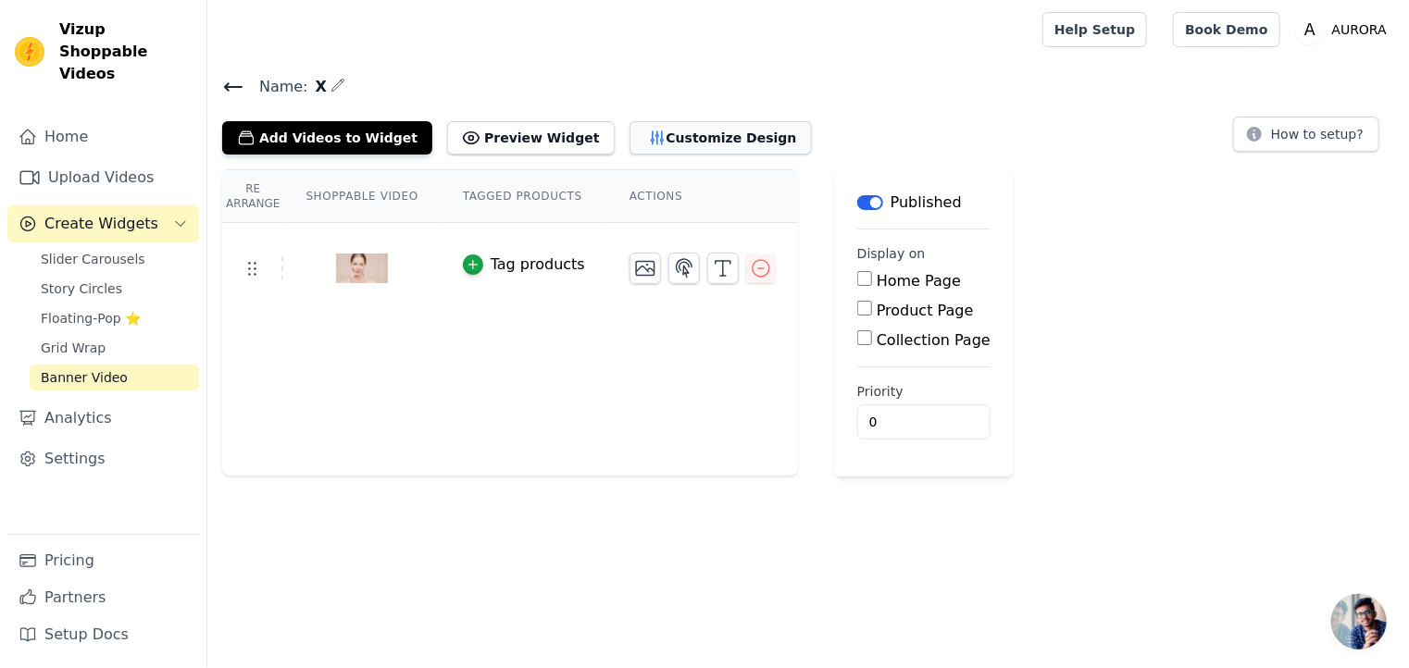
click at [658, 141] on button "Customize Design" at bounding box center [720, 137] width 182 height 33
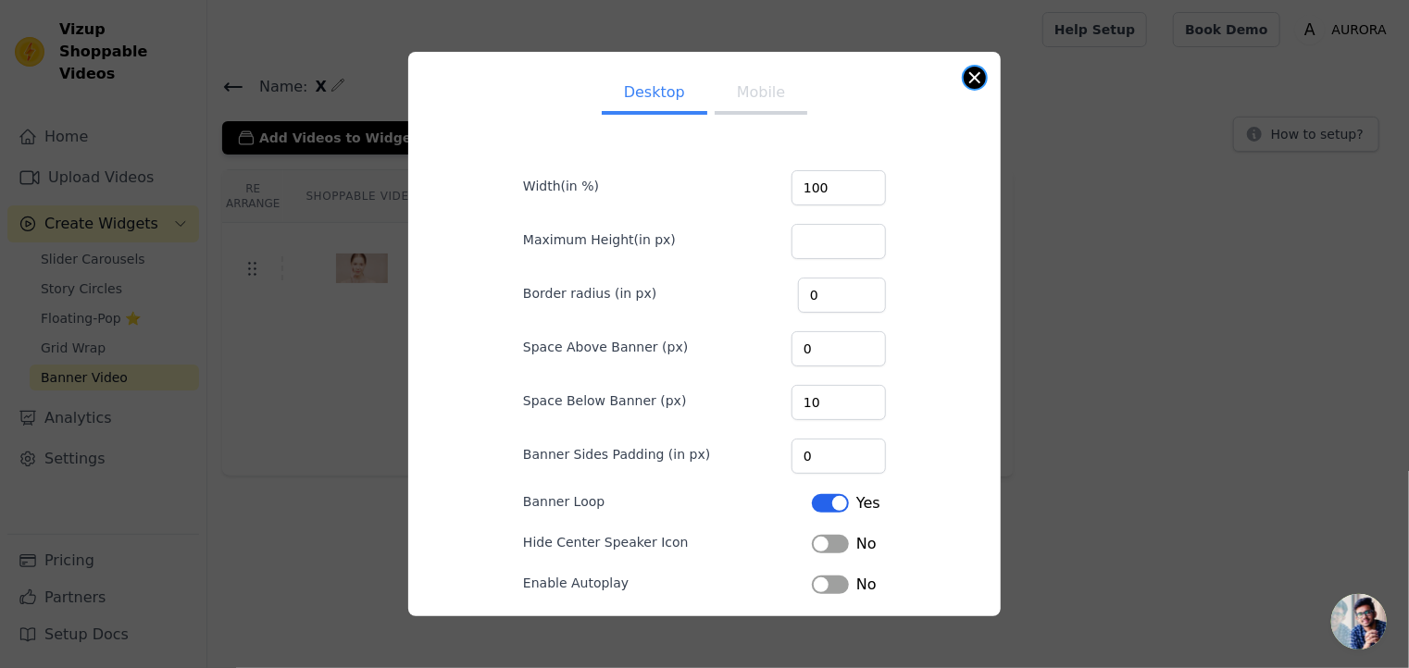
click at [970, 75] on button "Close modal" at bounding box center [974, 78] width 22 height 22
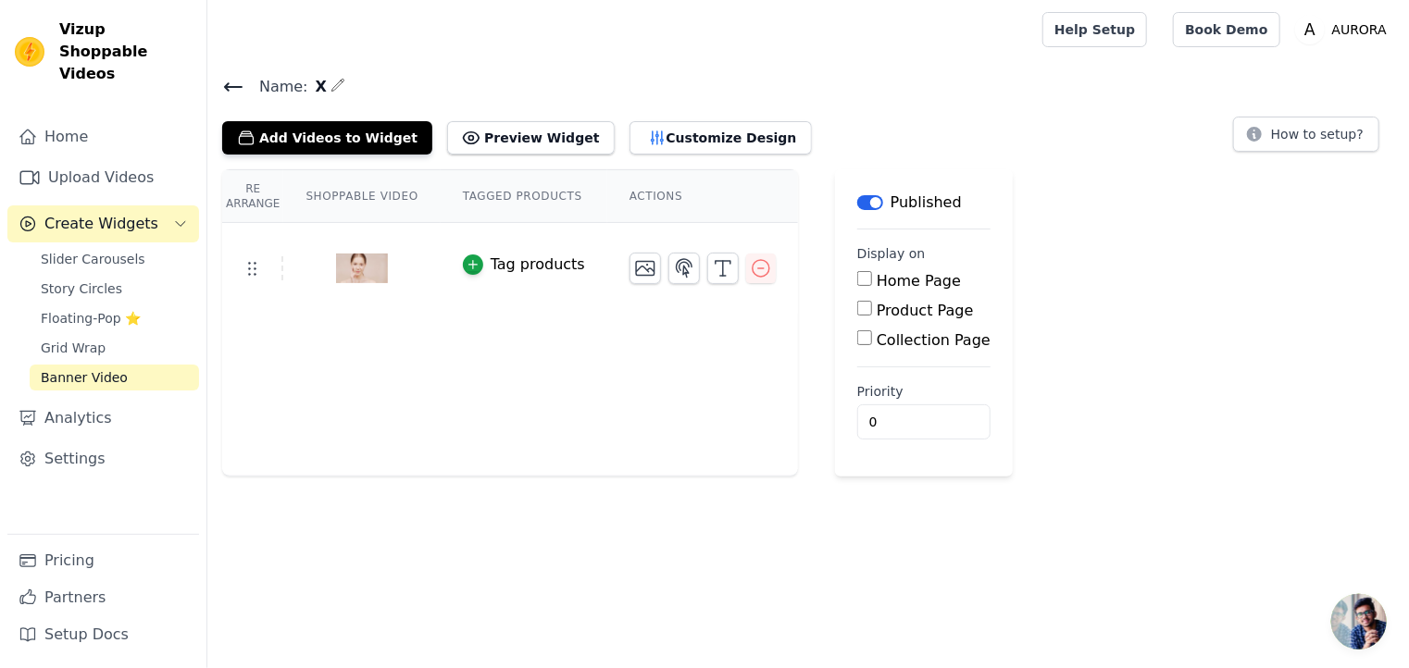
click at [363, 260] on img at bounding box center [362, 268] width 52 height 89
click at [285, 138] on button "Add Videos to Widget" at bounding box center [327, 137] width 210 height 33
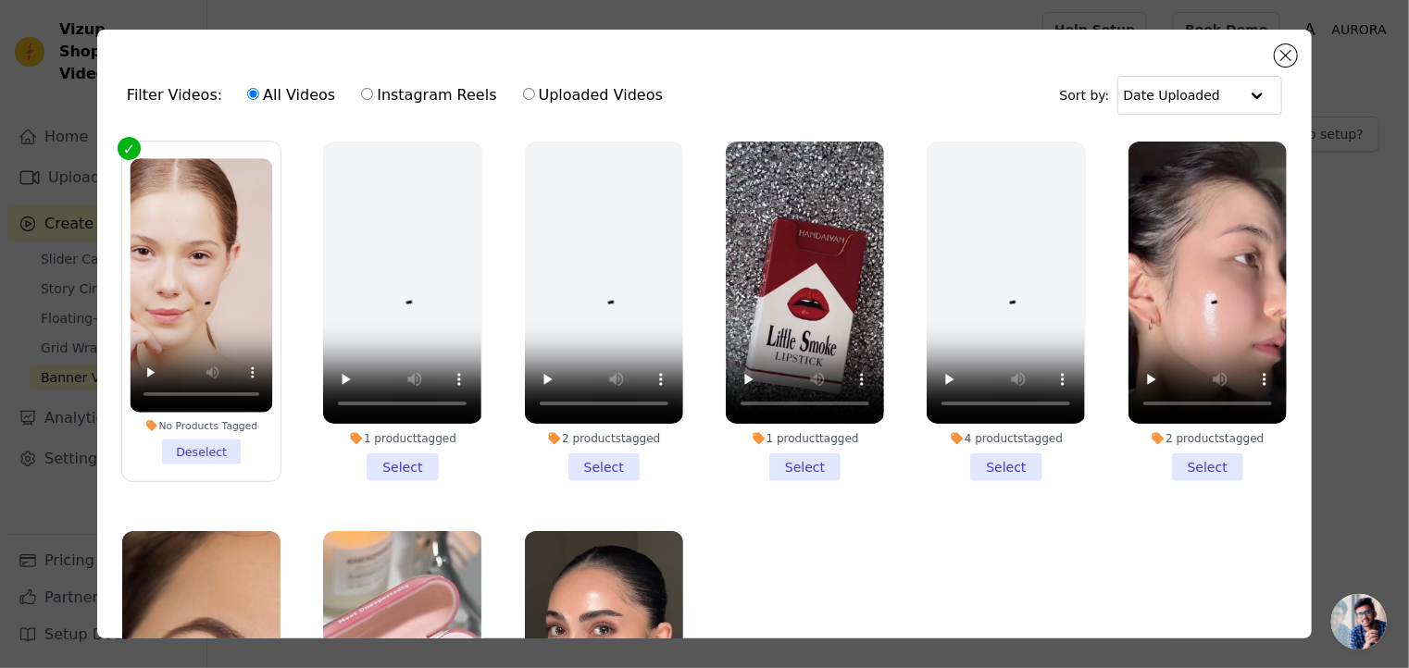
click at [222, 121] on button "Add Videos to Widget" at bounding box center [327, 137] width 210 height 33
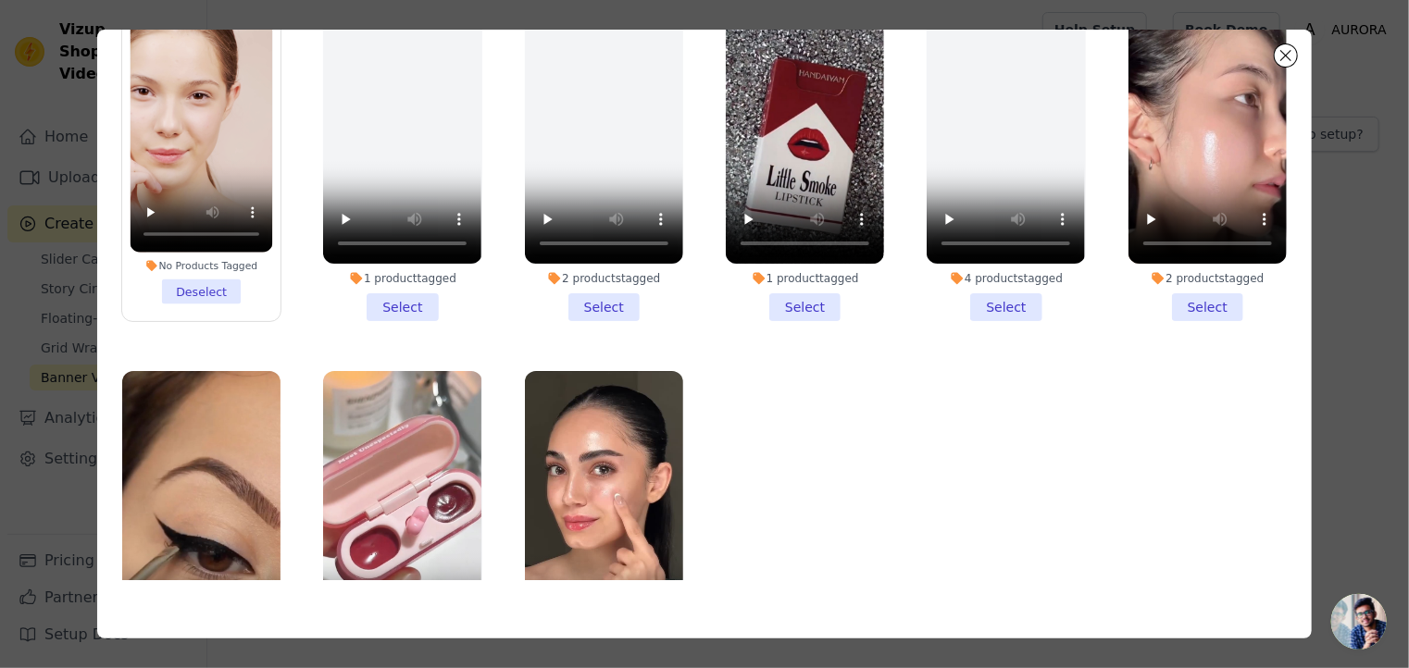
scroll to position [2, 0]
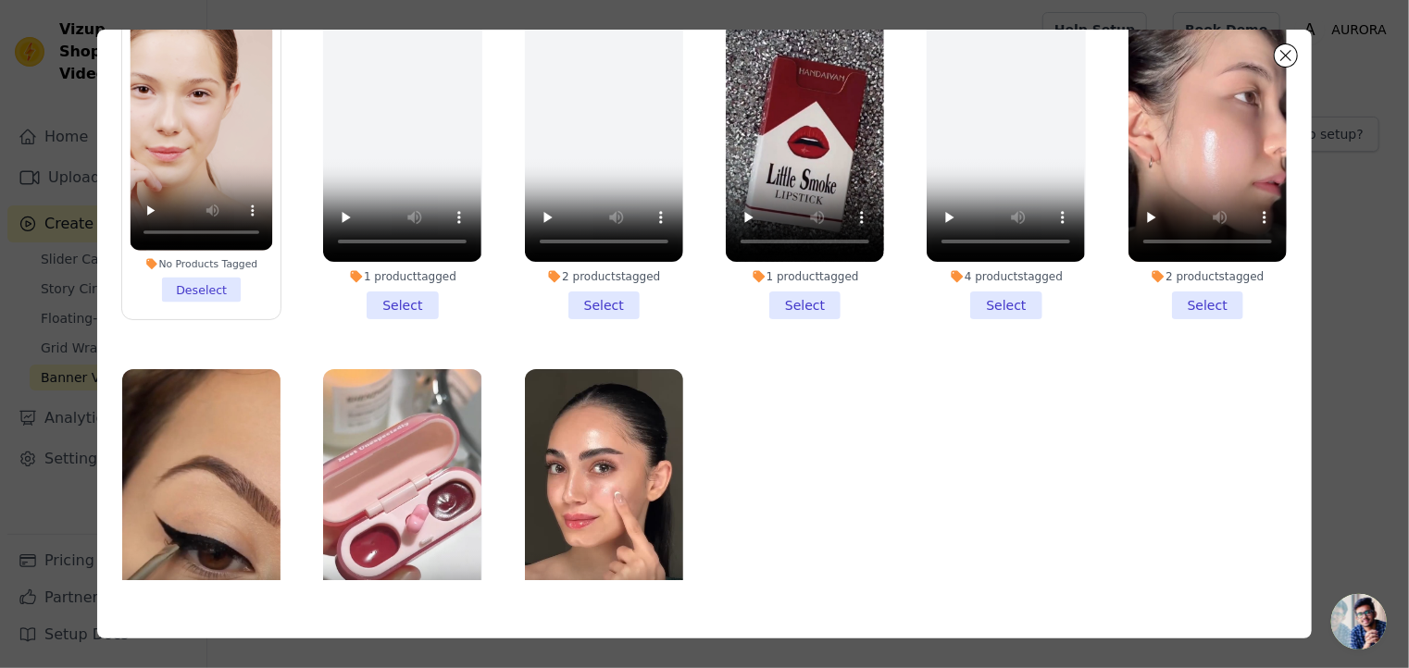
click at [91, 297] on div "Filter Videos: All Videos Instagram Reels Uploaded Videos Sort by: Date Uploade…" at bounding box center [704, 334] width 1349 height 668
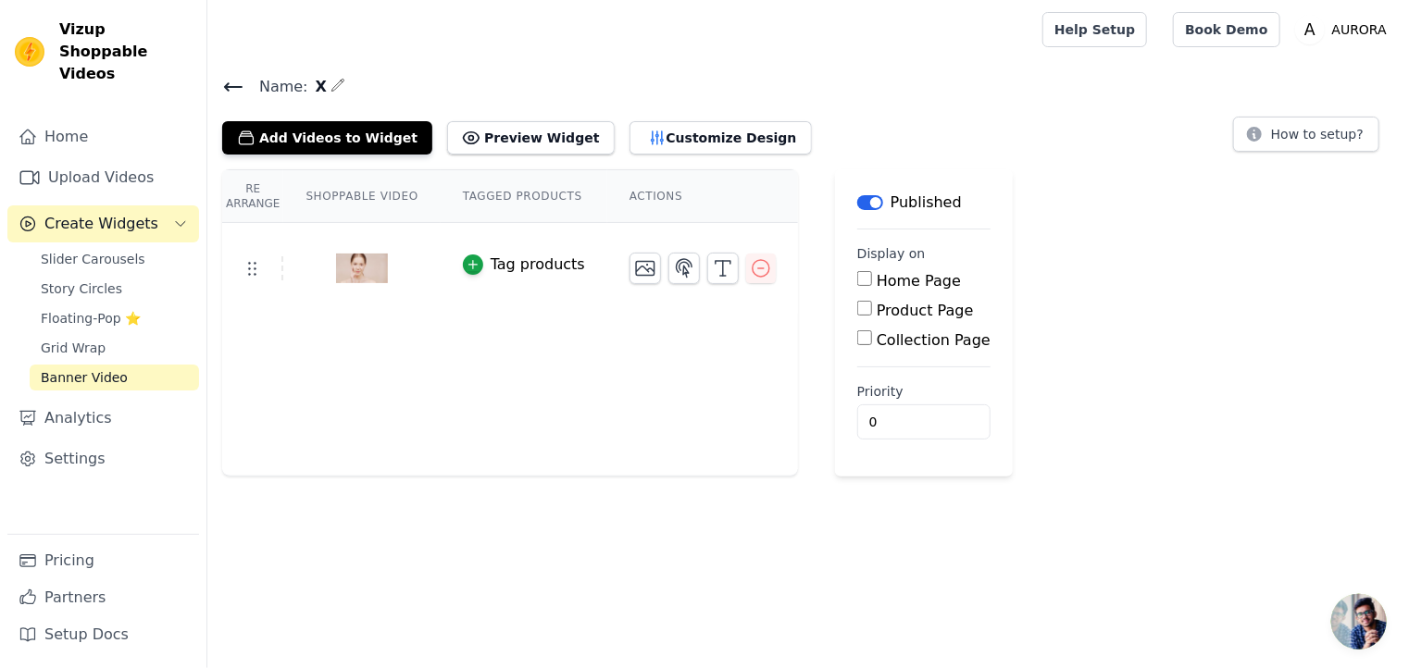
click at [237, 82] on icon at bounding box center [233, 87] width 22 height 22
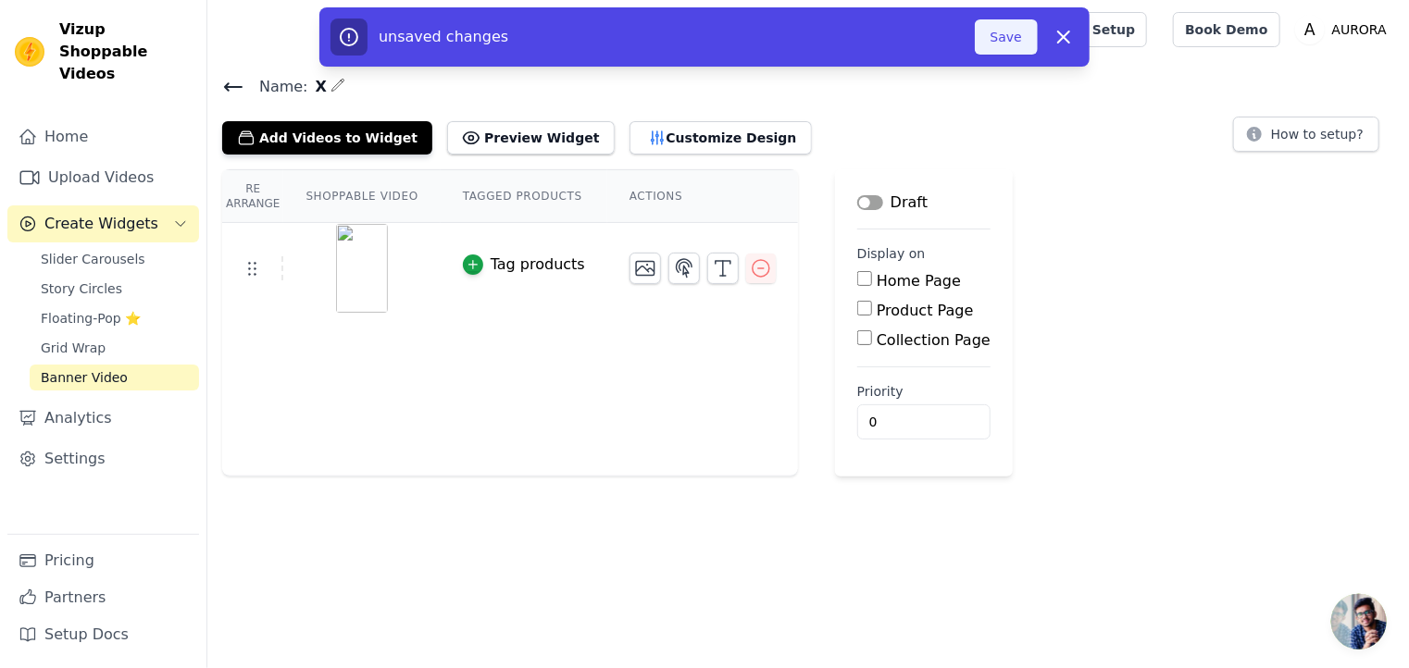
click at [1017, 35] on button "Save" at bounding box center [1006, 36] width 63 height 35
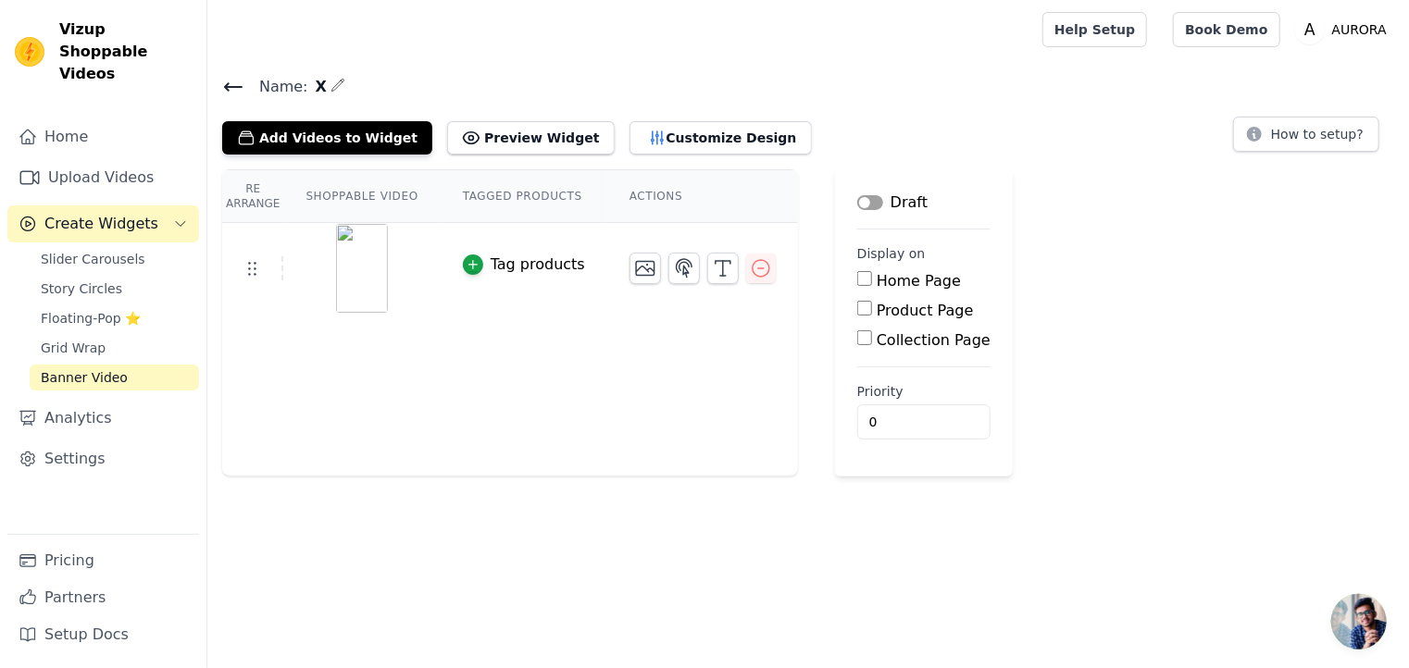
click at [233, 82] on icon at bounding box center [233, 87] width 22 height 22
